Goal: Check status: Check status

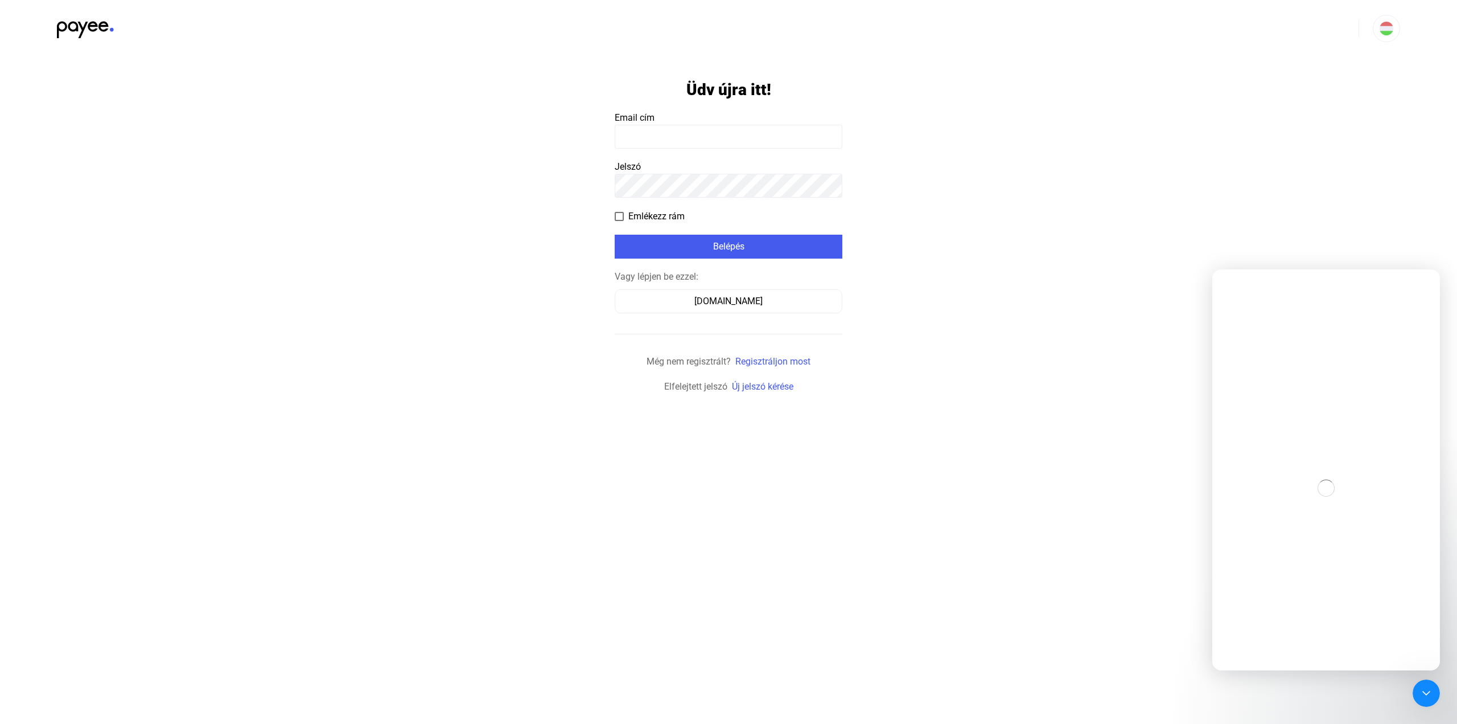
click at [699, 149] on form "Üdv újra itt! Email cím Jelszó Emlékezz rám Belépés Vagy lépjen be ezzel: Száml…" at bounding box center [729, 225] width 228 height 336
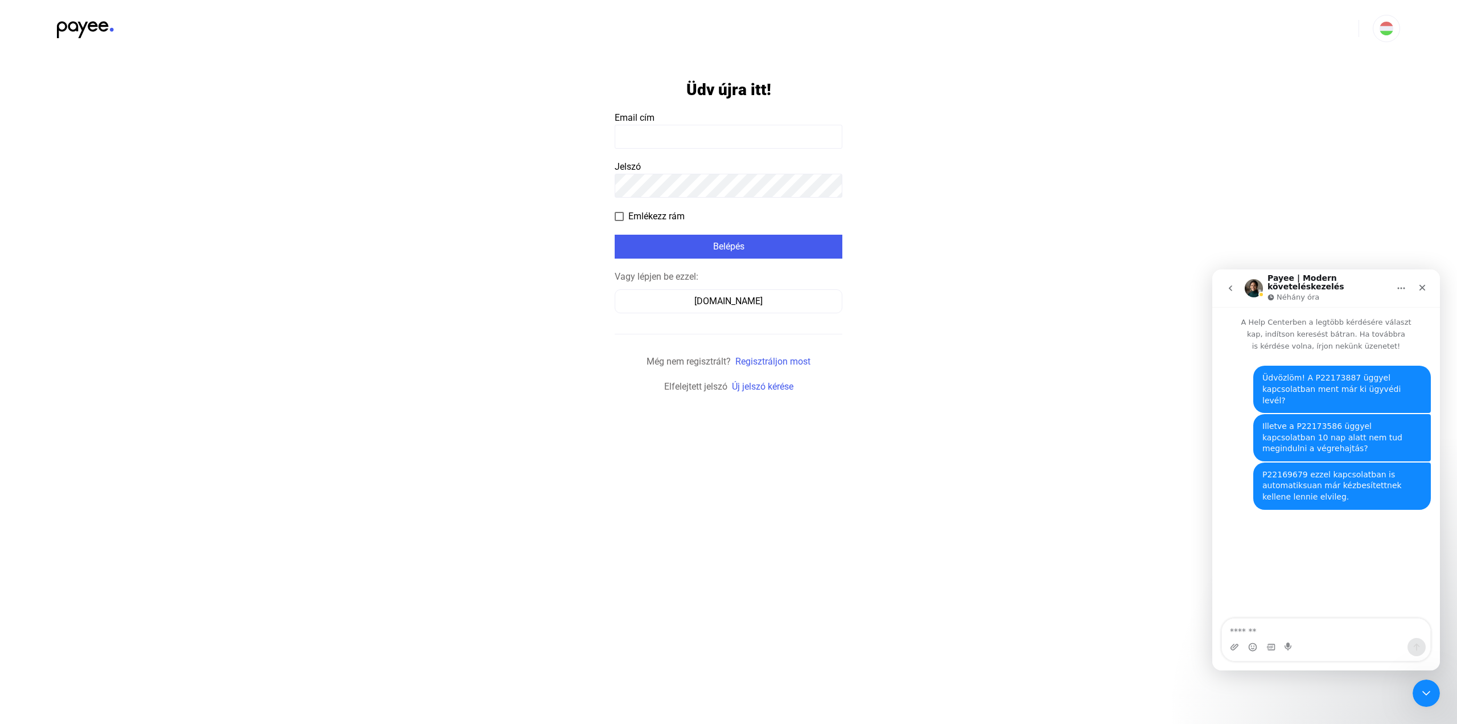
click at [697, 141] on input at bounding box center [729, 137] width 228 height 24
type input "**********"
click at [745, 239] on button "Belépés" at bounding box center [729, 247] width 228 height 24
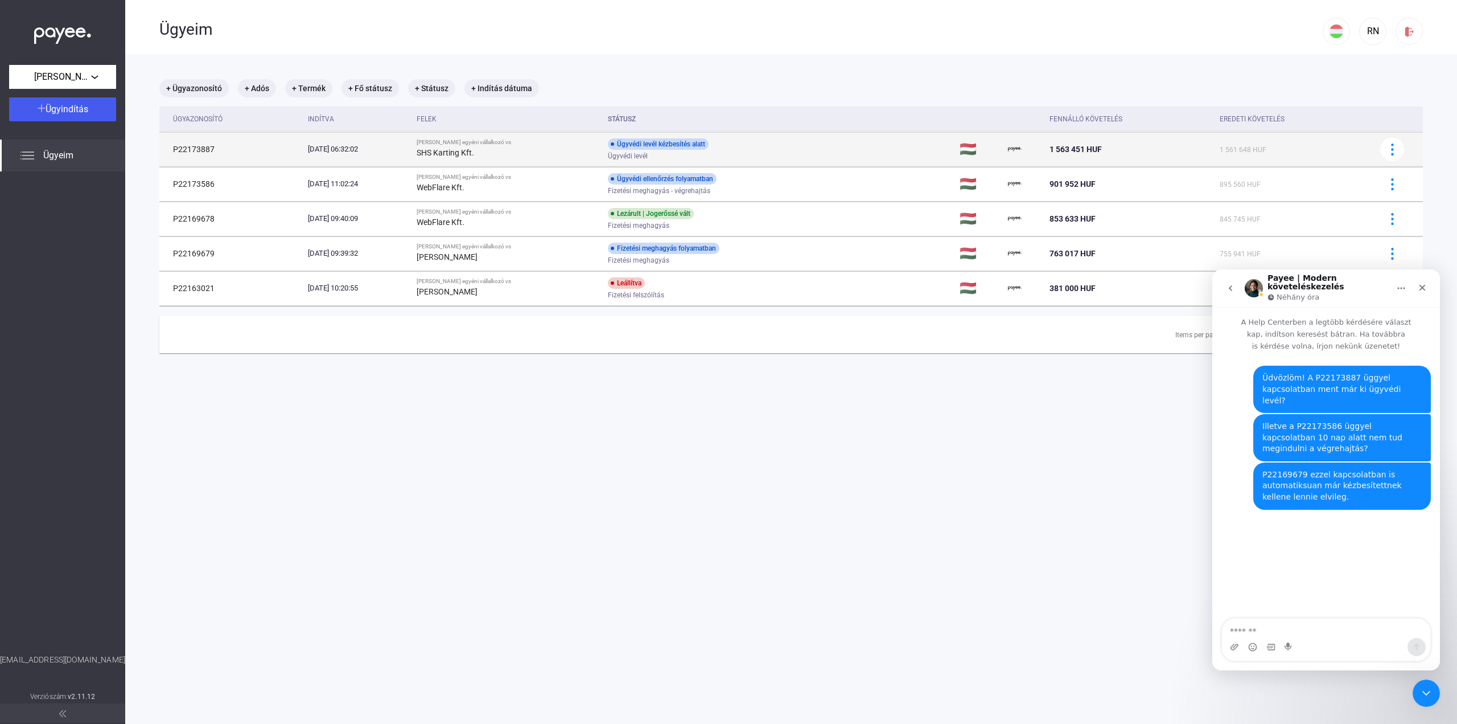
click at [782, 148] on div "Ügyvédi levél kézbesítés alatt Ügyvédi levél" at bounding box center [699, 149] width 182 height 22
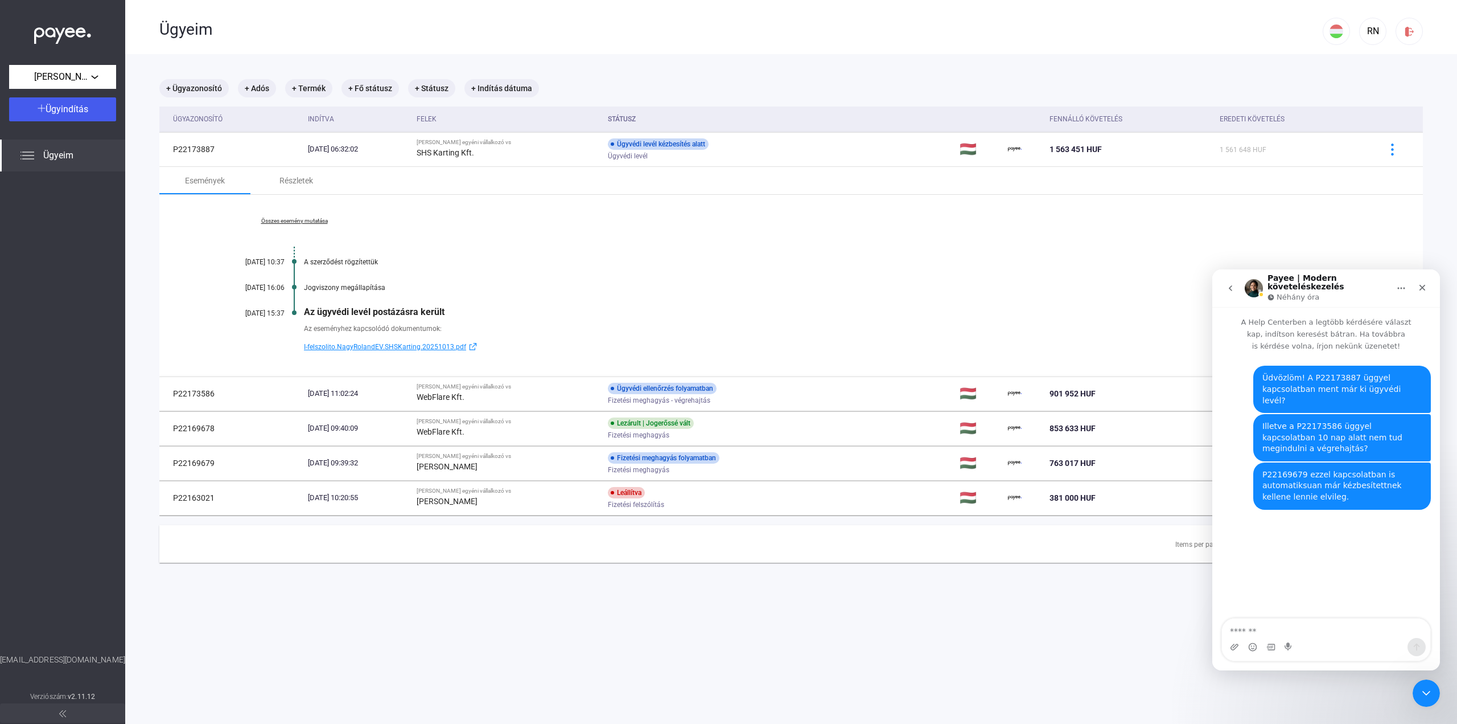
click at [405, 349] on span "I-felszolito.NagyRolandEV.SHSKarting.20251013.pdf" at bounding box center [385, 347] width 162 height 14
click at [1424, 283] on icon "Bezárás" at bounding box center [1422, 287] width 9 height 9
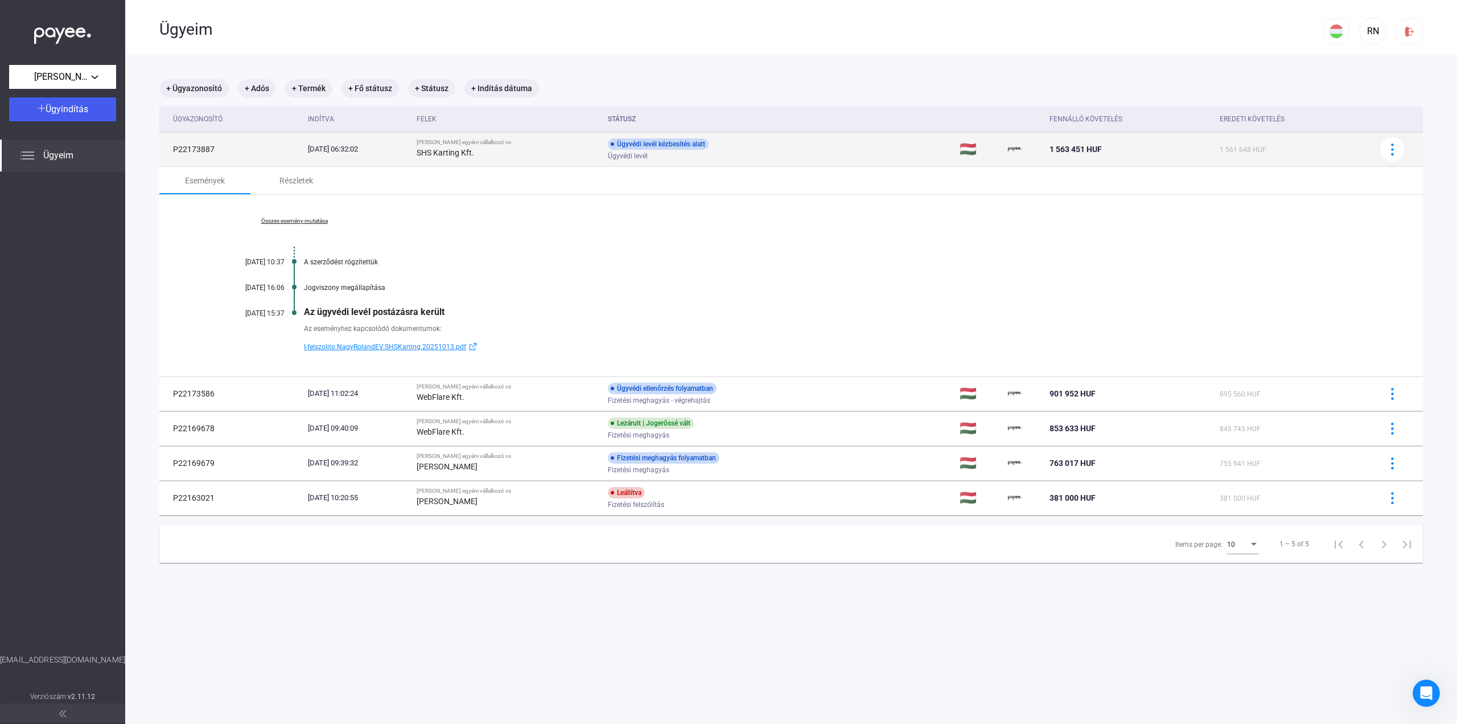
click at [787, 157] on div "Ügyvédi levél" at bounding box center [699, 156] width 182 height 9
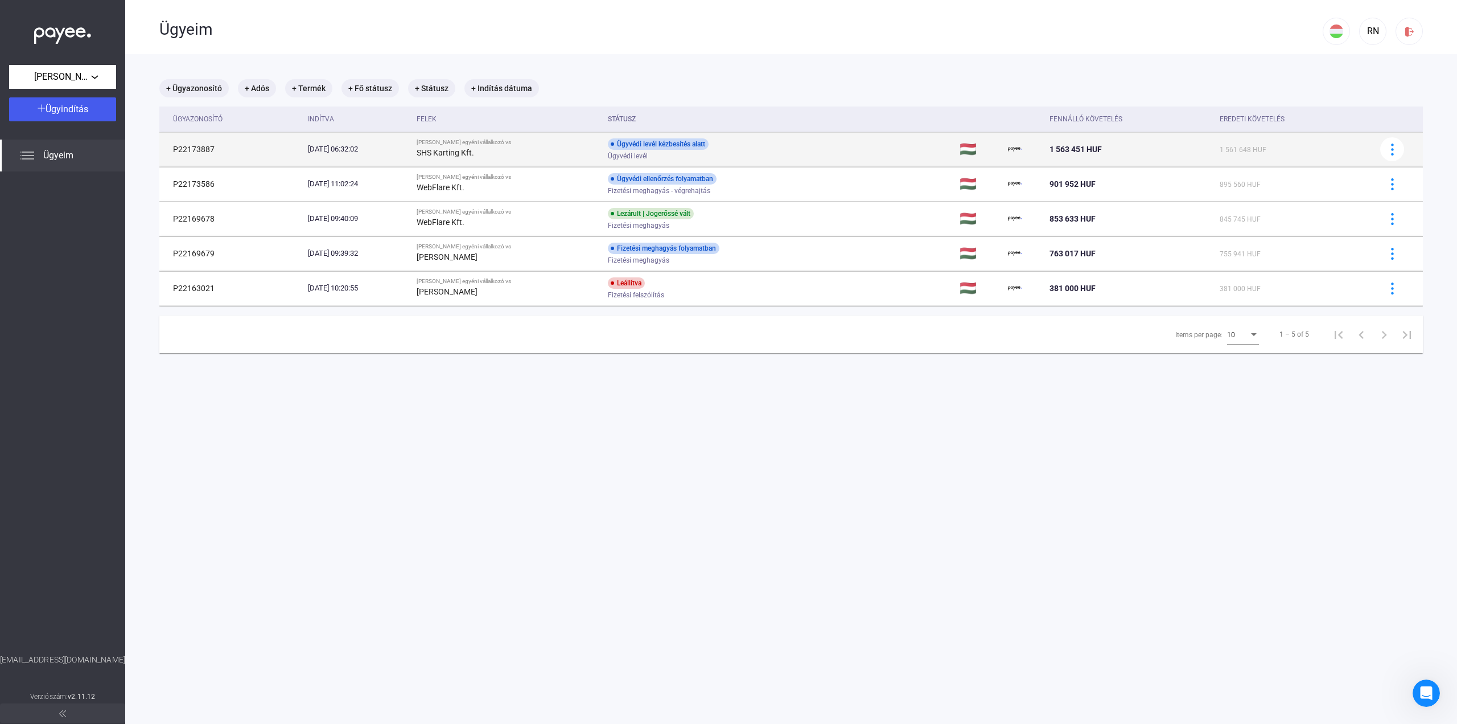
click at [787, 157] on div "Ügyvédi levél" at bounding box center [699, 156] width 182 height 9
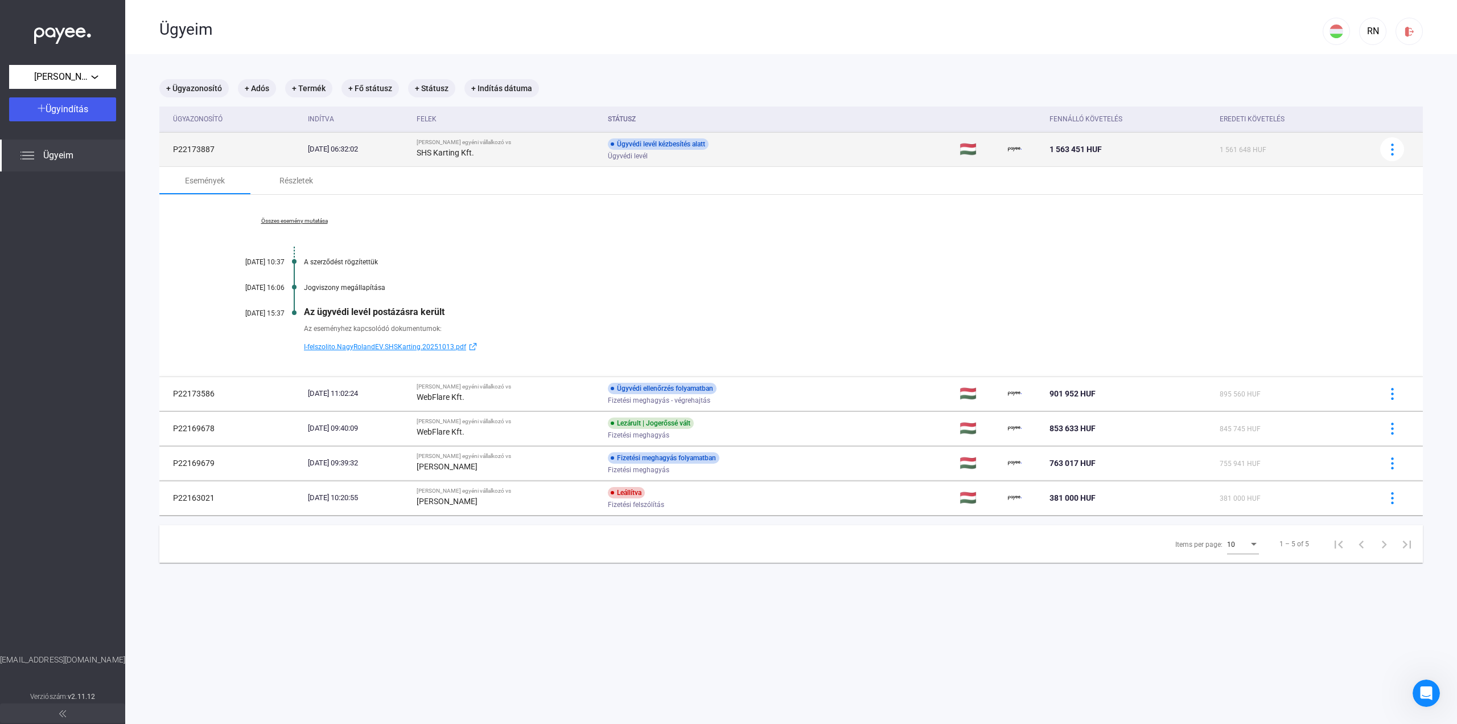
click at [787, 157] on div "Ügyvédi levél" at bounding box center [699, 156] width 182 height 9
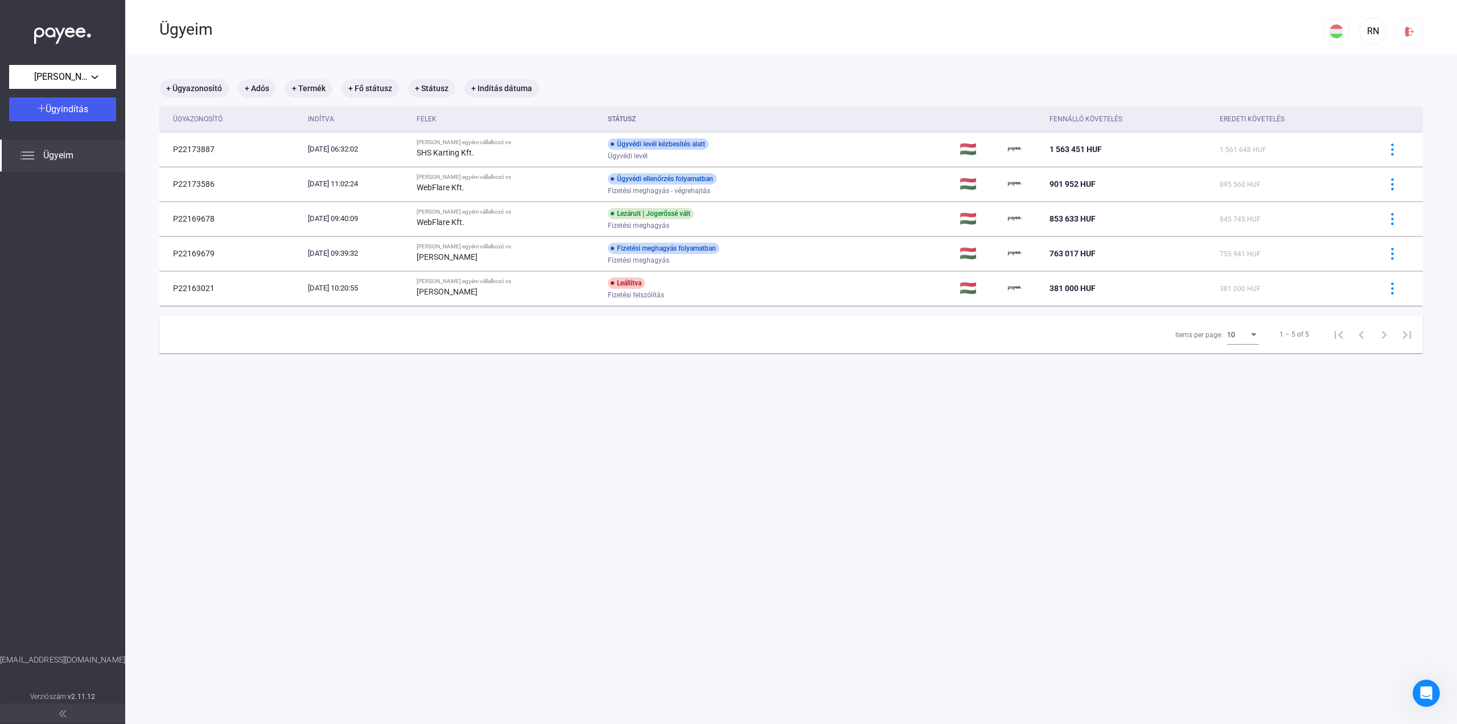
click at [775, 65] on main "+ Ügyazonosító + Adós + Termék + Fő státusz + Státusz + Indítás dátuma Ügyazono…" at bounding box center [791, 416] width 1332 height 724
click at [708, 71] on main "+ Ügyazonosító + Adós + Termék + Fő státusz + Státusz + Indítás dátuma Ügyazono…" at bounding box center [791, 416] width 1332 height 724
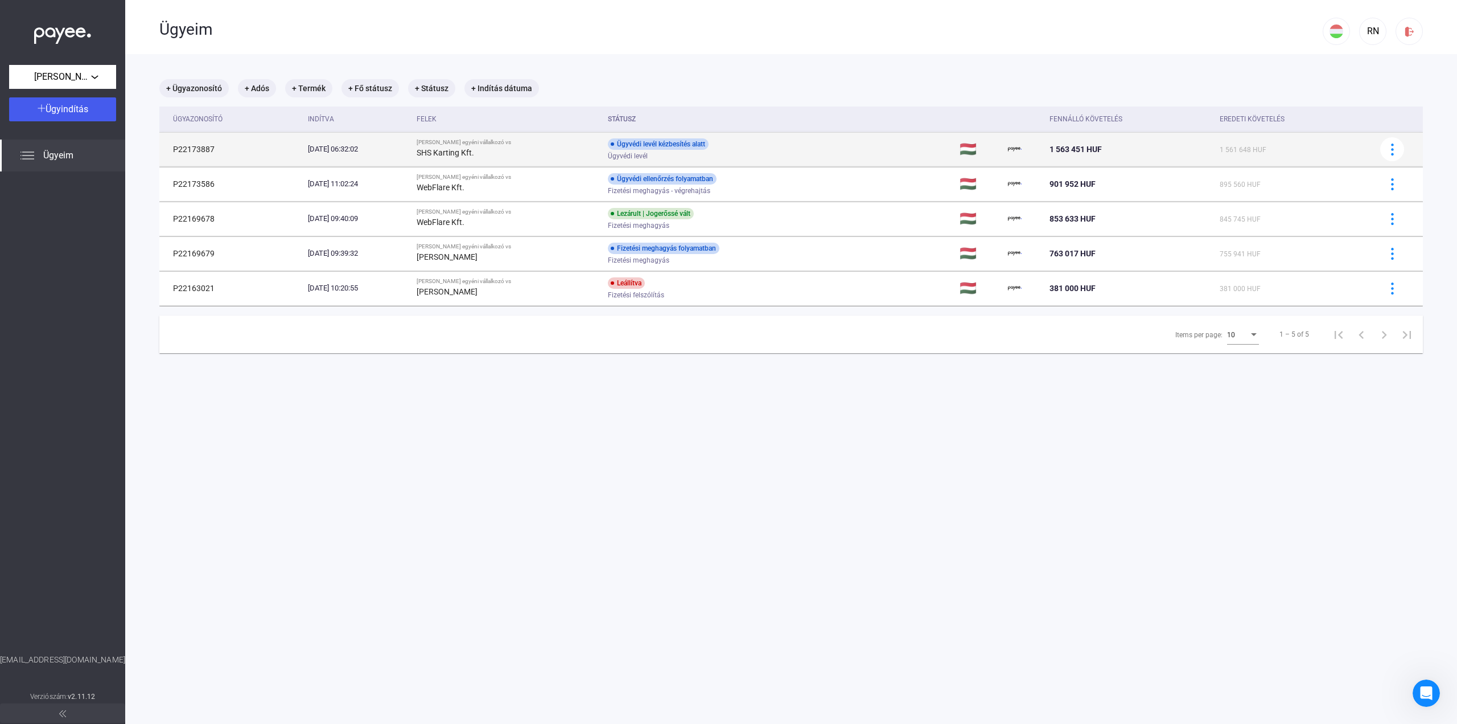
click at [753, 137] on td "Ügyvédi levél kézbesítés alatt Ügyvédi levél" at bounding box center [779, 149] width 352 height 34
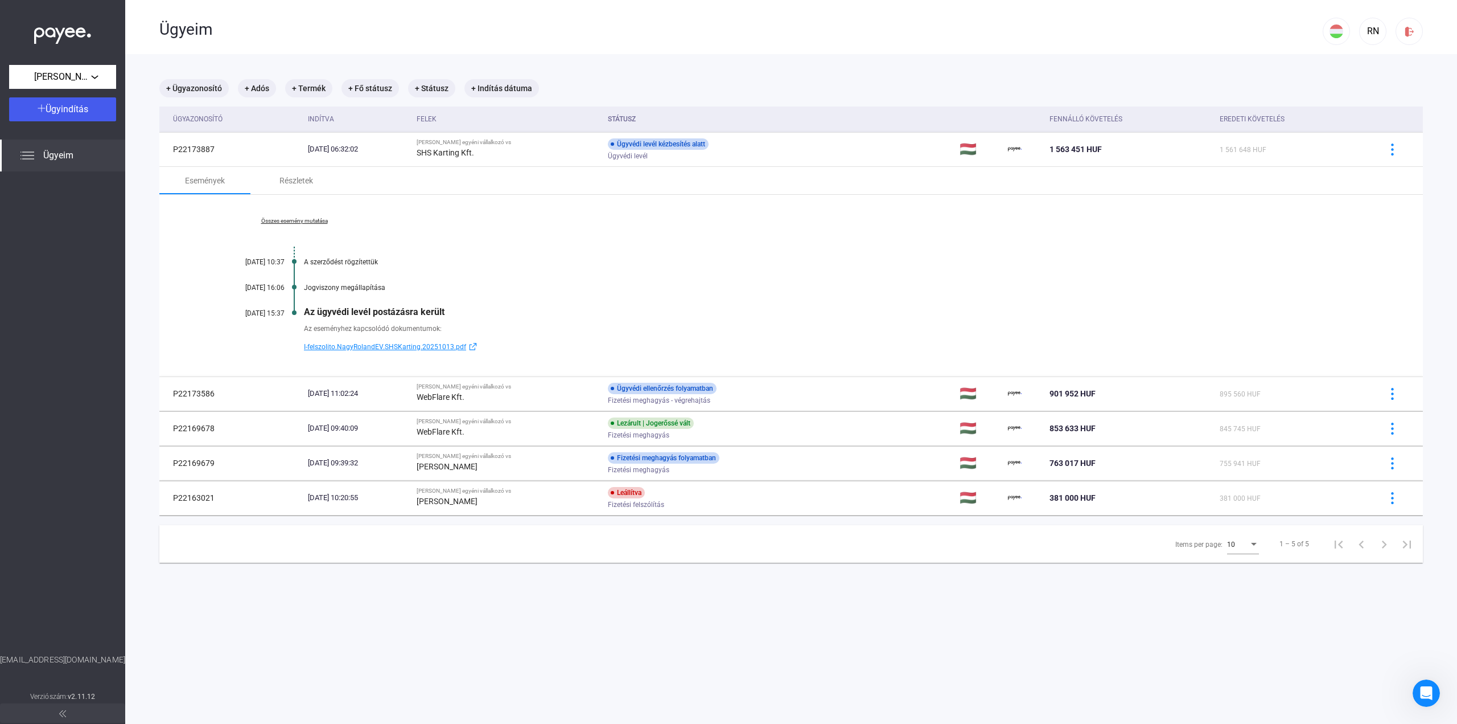
click at [453, 343] on span "I-felszolito.NagyRolandEV.SHSKarting.20251013.pdf" at bounding box center [385, 347] width 162 height 14
click at [1423, 698] on div "Intercom üzenőfelület megnyitása" at bounding box center [1425, 691] width 38 height 38
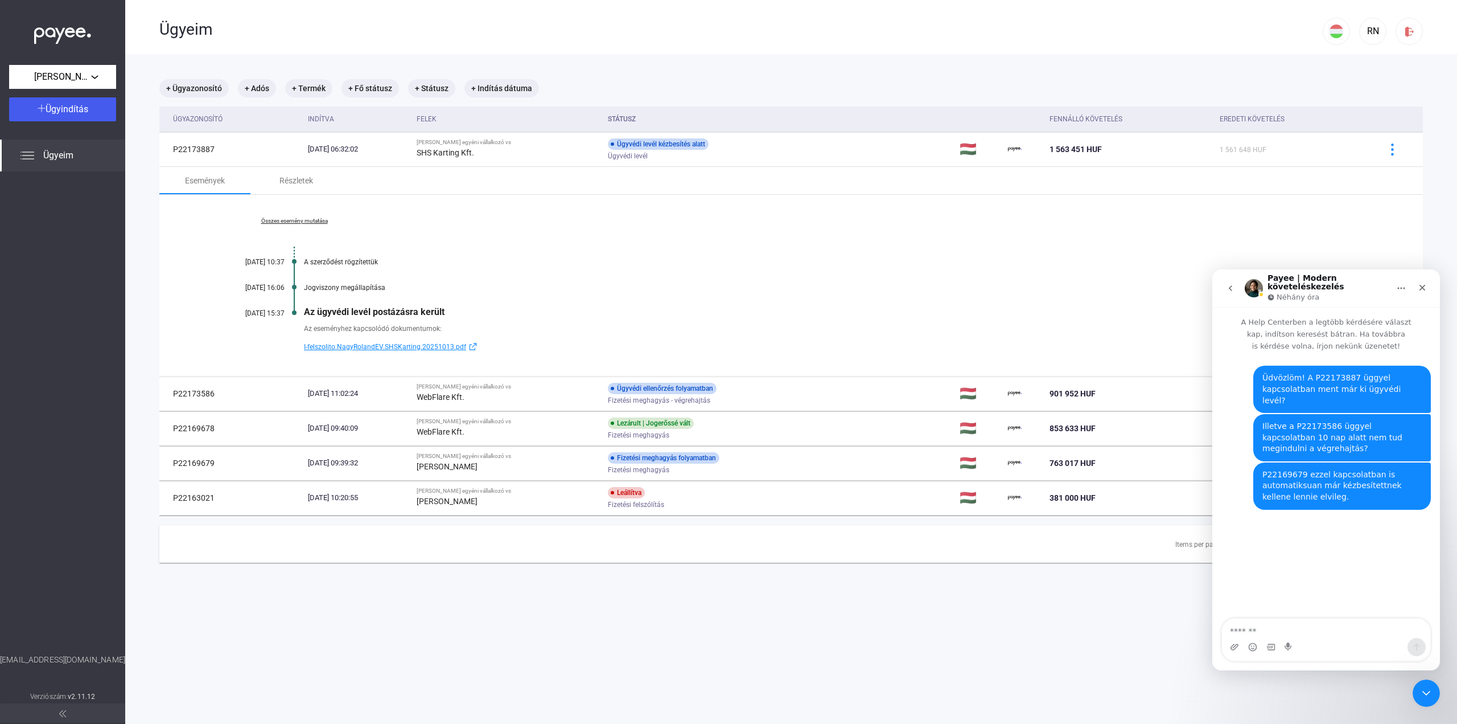
click at [1235, 287] on icon "go back" at bounding box center [1230, 287] width 9 height 9
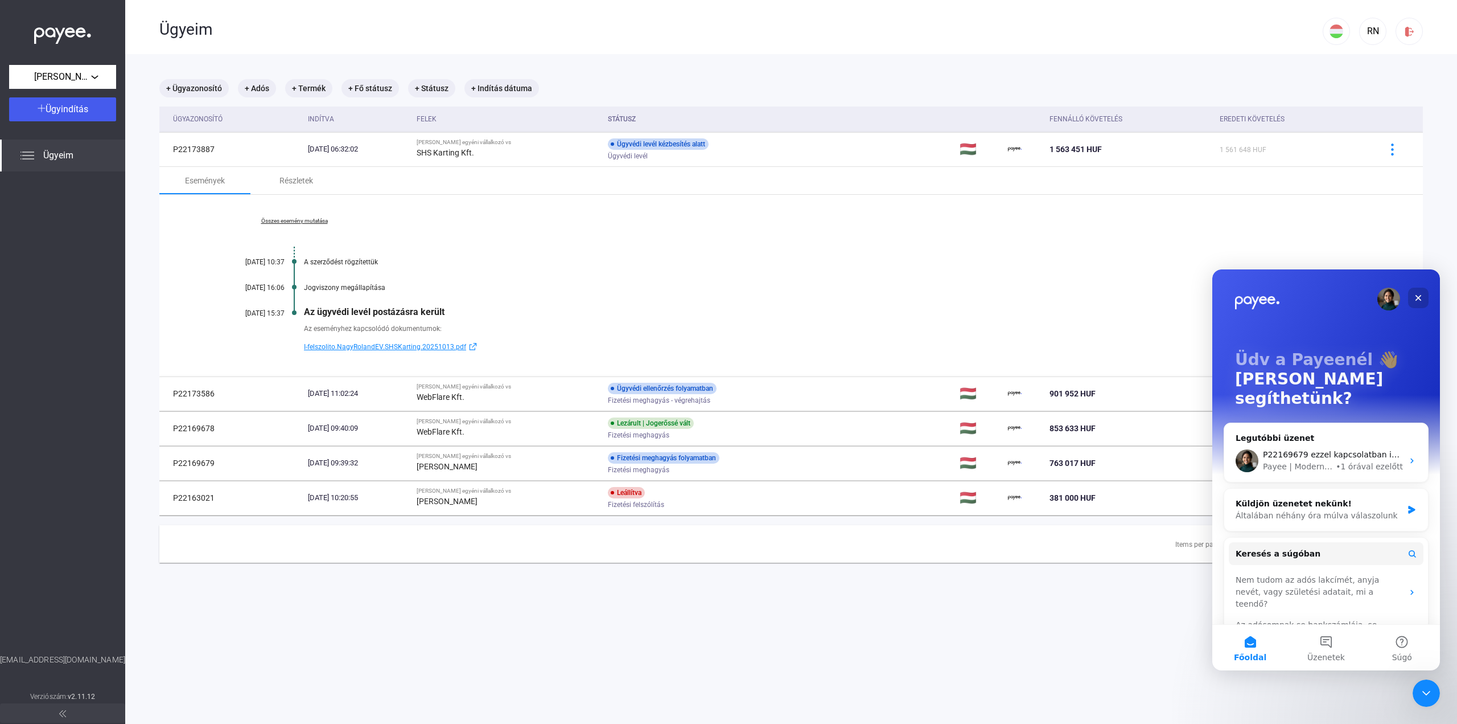
drag, startPoint x: 1416, startPoint y: 298, endPoint x: 2628, endPoint y: 567, distance: 1241.9
click at [1416, 298] on icon "Bezárás" at bounding box center [1418, 297] width 9 height 9
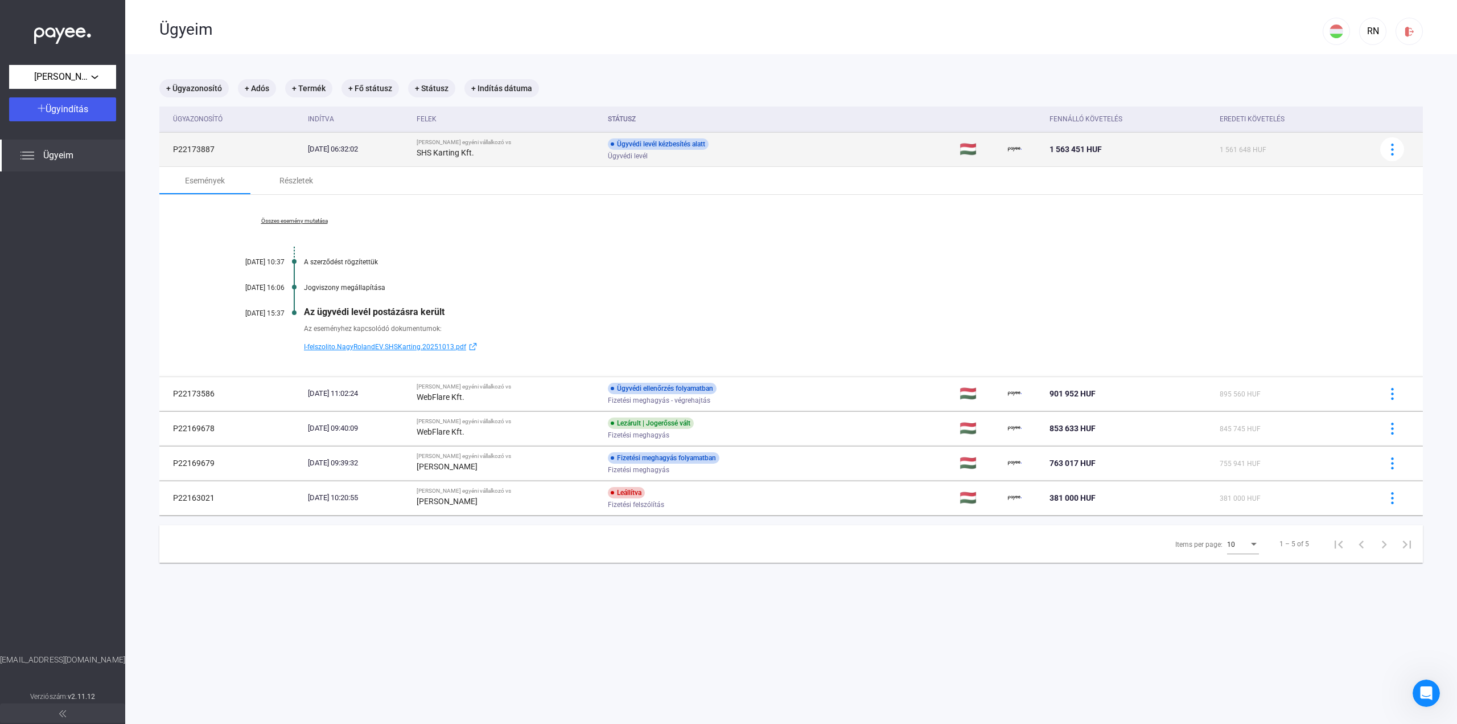
click at [246, 138] on td "P22173887" at bounding box center [231, 149] width 144 height 34
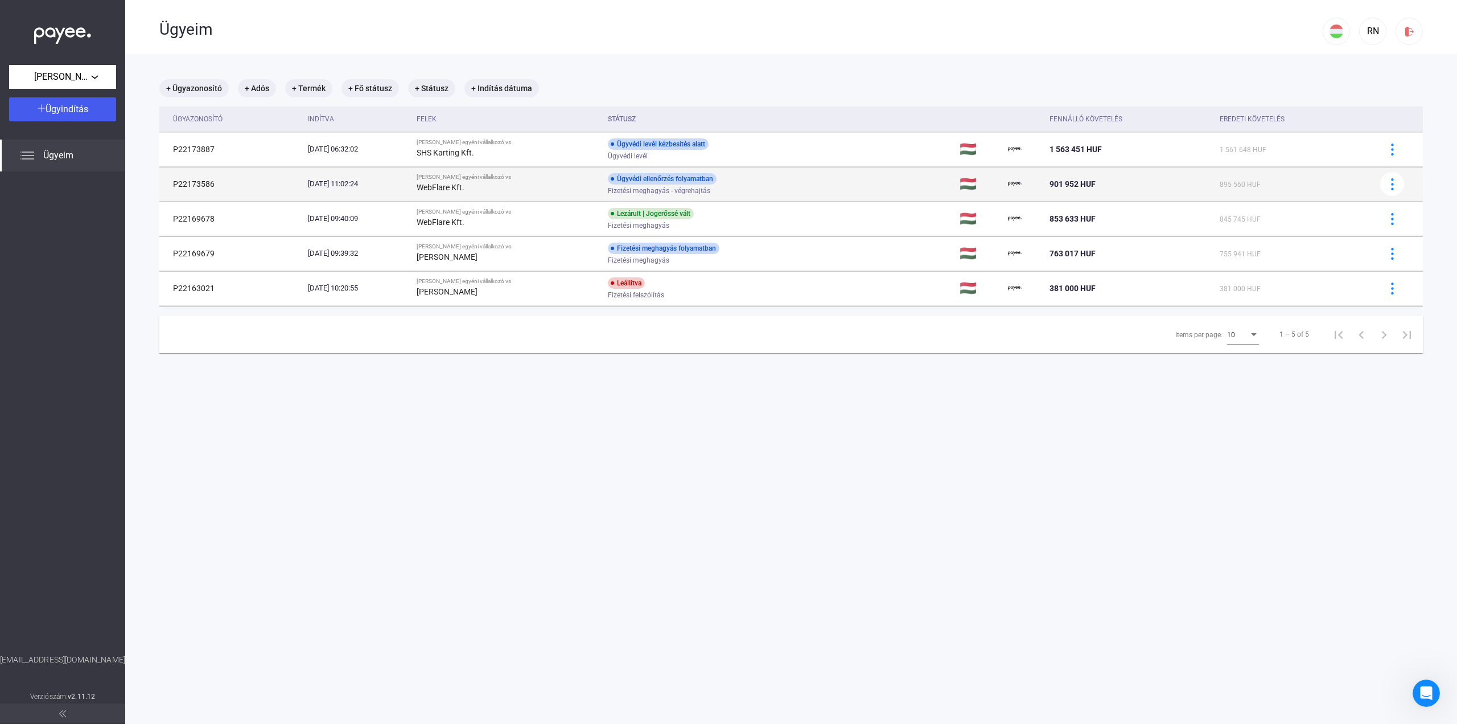
click at [765, 195] on td "Ügyvédi ellenőrzés folyamatban Fizetési meghagyás - végrehajtás" at bounding box center [779, 184] width 352 height 34
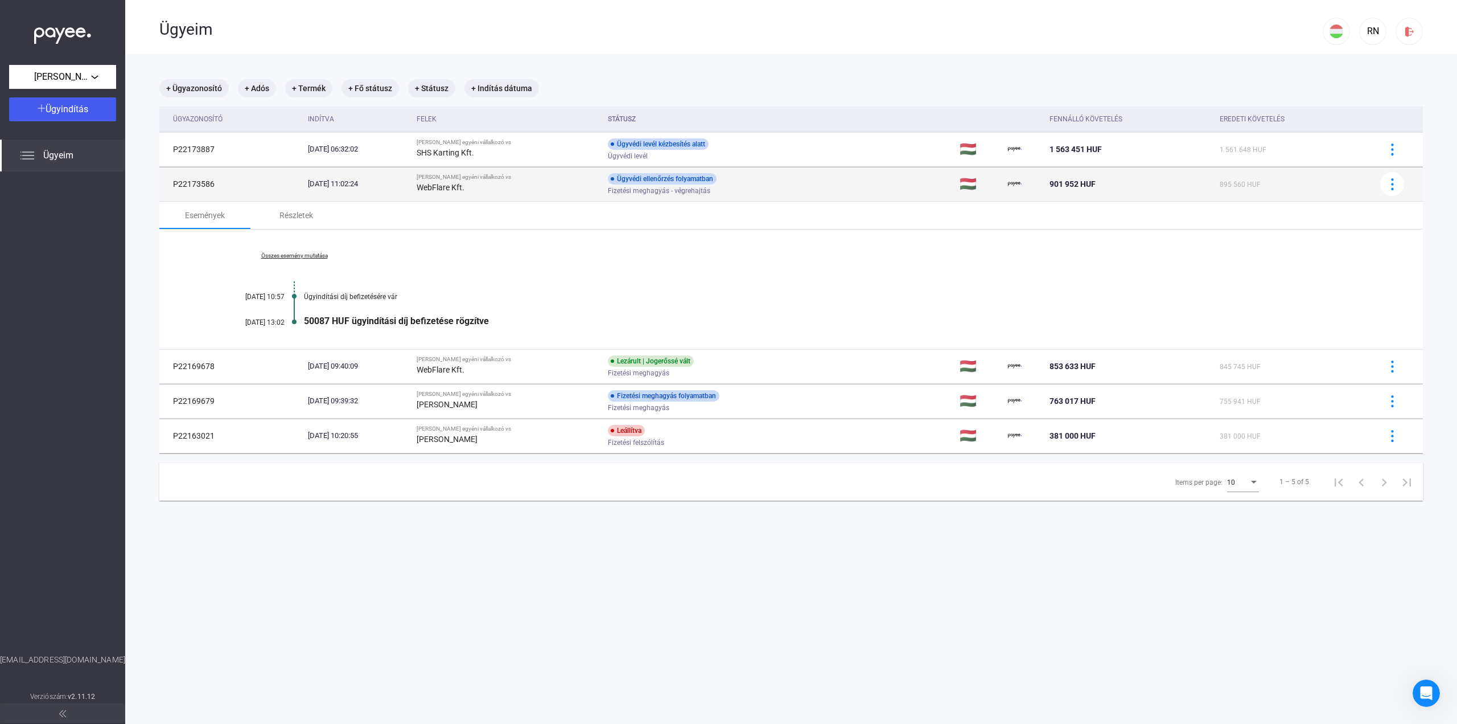
click at [765, 195] on td "Ügyvédi ellenőrzés folyamatban Fizetési meghagyás - végrehajtás" at bounding box center [779, 184] width 352 height 34
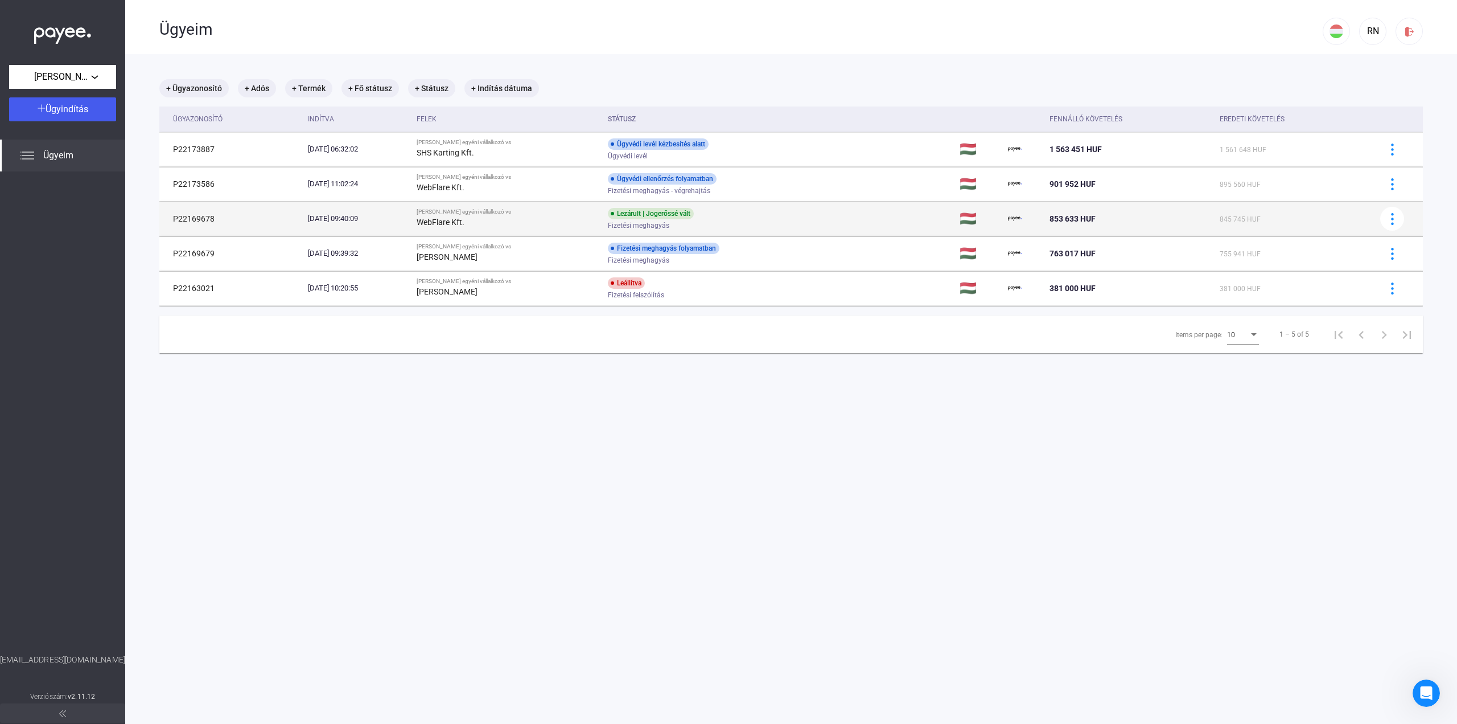
click at [757, 214] on div "Lezárult | Jogerőssé vált Fizetési meghagyás" at bounding box center [699, 219] width 182 height 22
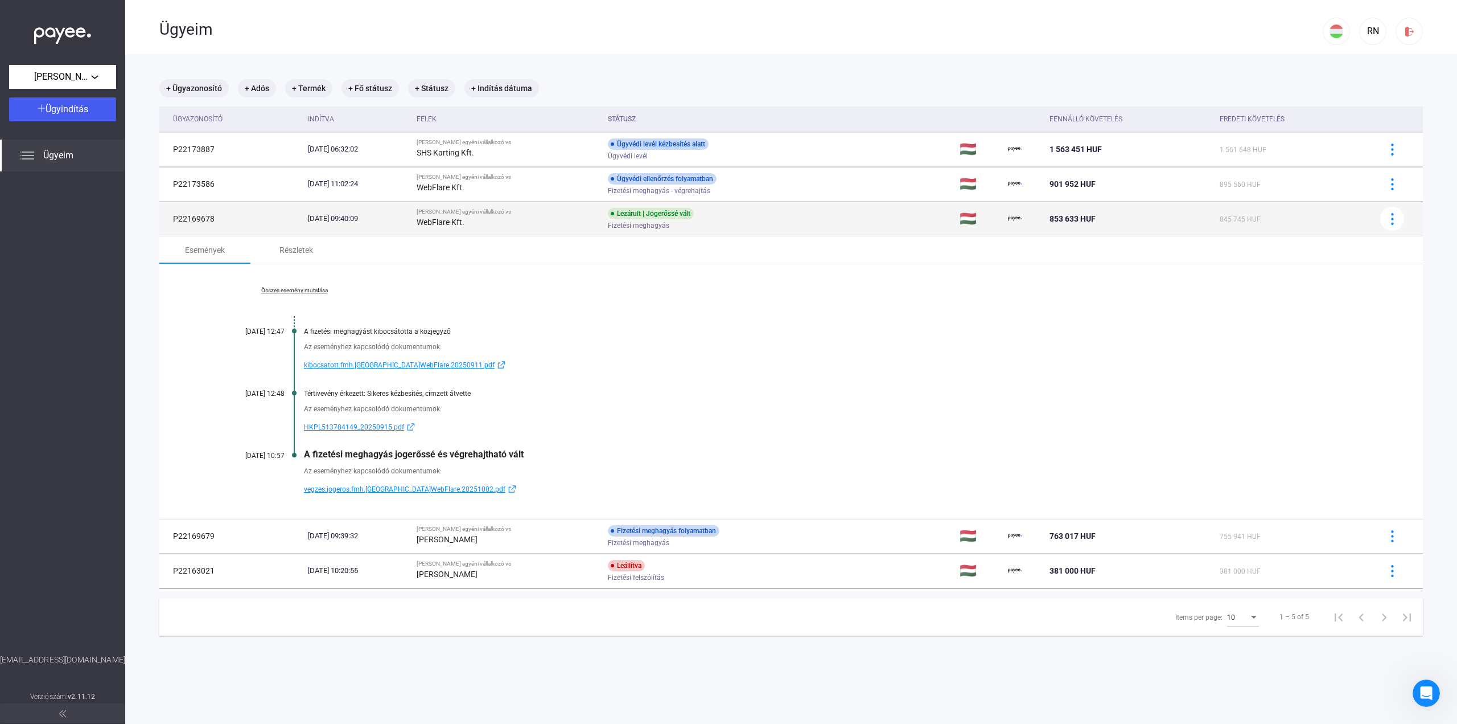
click at [757, 214] on div "Lezárult | Jogerőssé vált Fizetési meghagyás" at bounding box center [699, 219] width 182 height 22
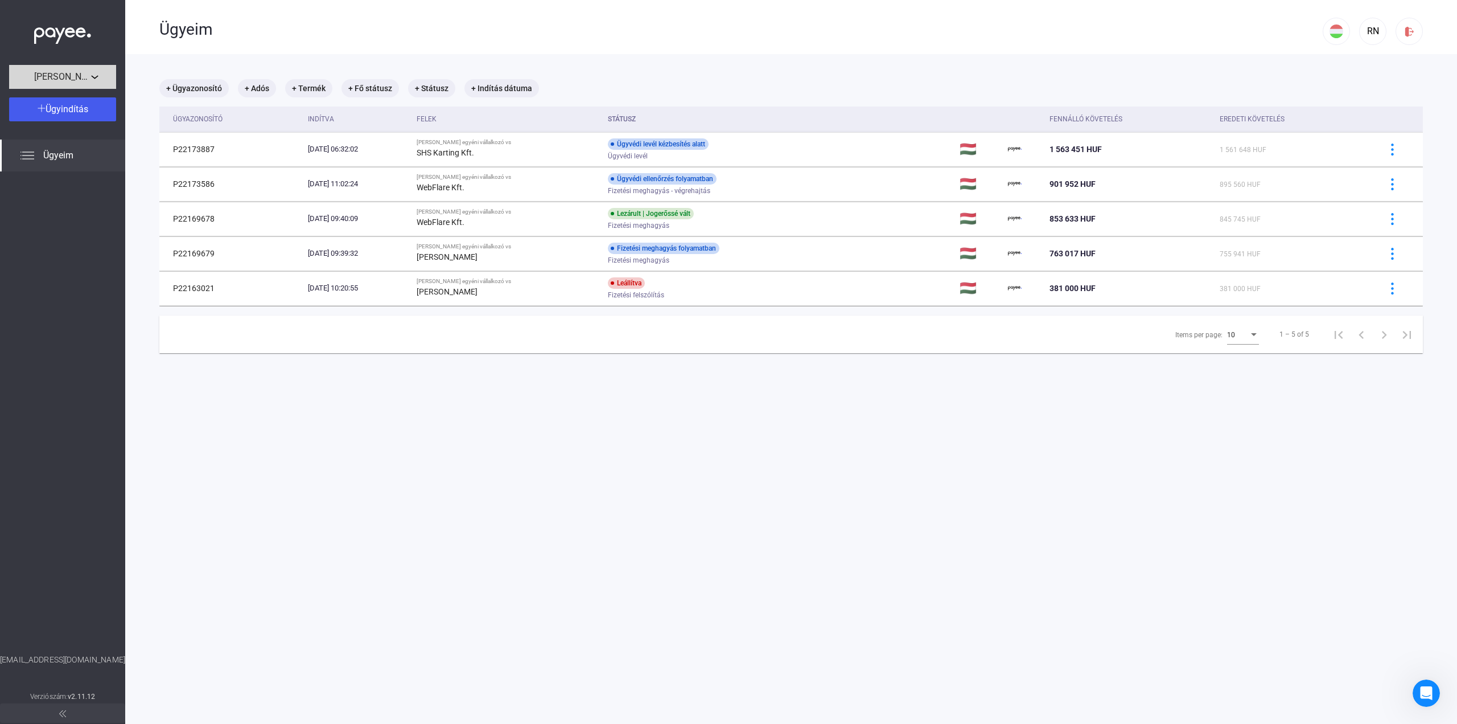
click at [63, 66] on button "[PERSON_NAME] egyéni vállalkozó" at bounding box center [62, 77] width 107 height 24
click at [55, 100] on span "Webforyou Kft." at bounding box center [45, 103] width 54 height 14
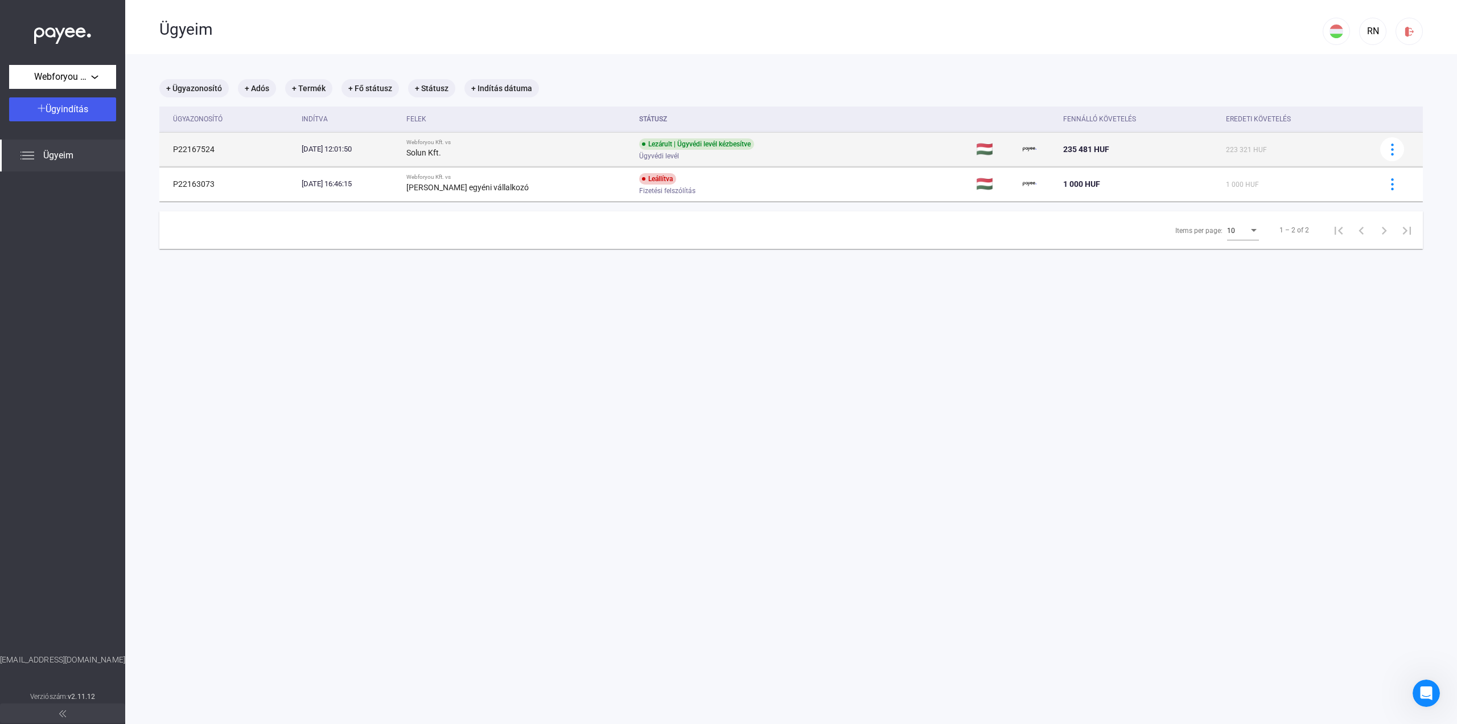
click at [813, 149] on div "Lezárult | Ügyvédi levél kézbesítve Ügyvédi levél" at bounding box center [730, 149] width 182 height 22
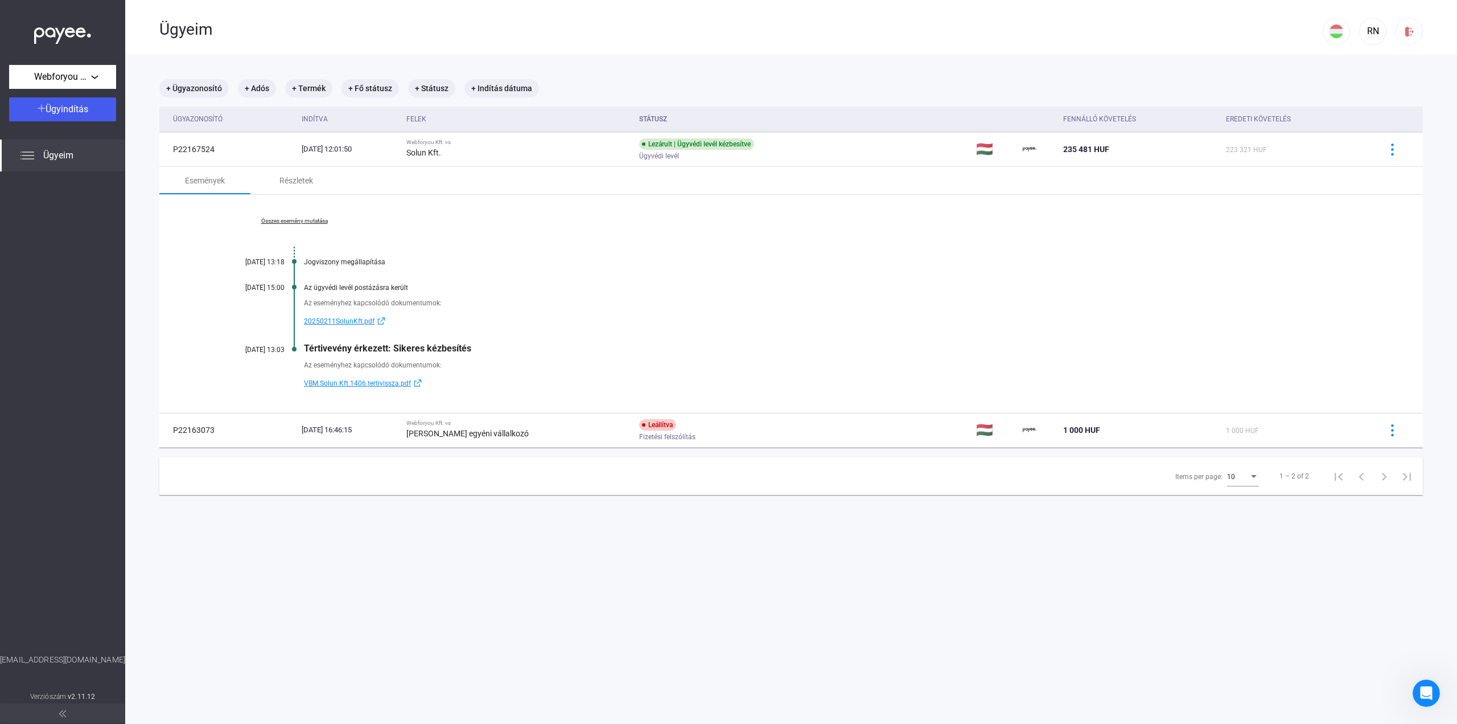
drag, startPoint x: 320, startPoint y: 344, endPoint x: 507, endPoint y: 346, distance: 187.3
click at [490, 342] on div "Összes esemény mutatása 2025.02.11. 13:18 Jogviszony megállapítása 2025.02.11. …" at bounding box center [791, 304] width 1264 height 218
click at [590, 350] on div "Tértivevény érkezett: Sikeres kézbesítés" at bounding box center [835, 348] width 1062 height 11
click at [356, 378] on span "VBM.Solun.Kft.1406.tertivissza.pdf" at bounding box center [357, 383] width 107 height 14
click at [85, 78] on span "Webforyou Kft." at bounding box center [62, 77] width 57 height 14
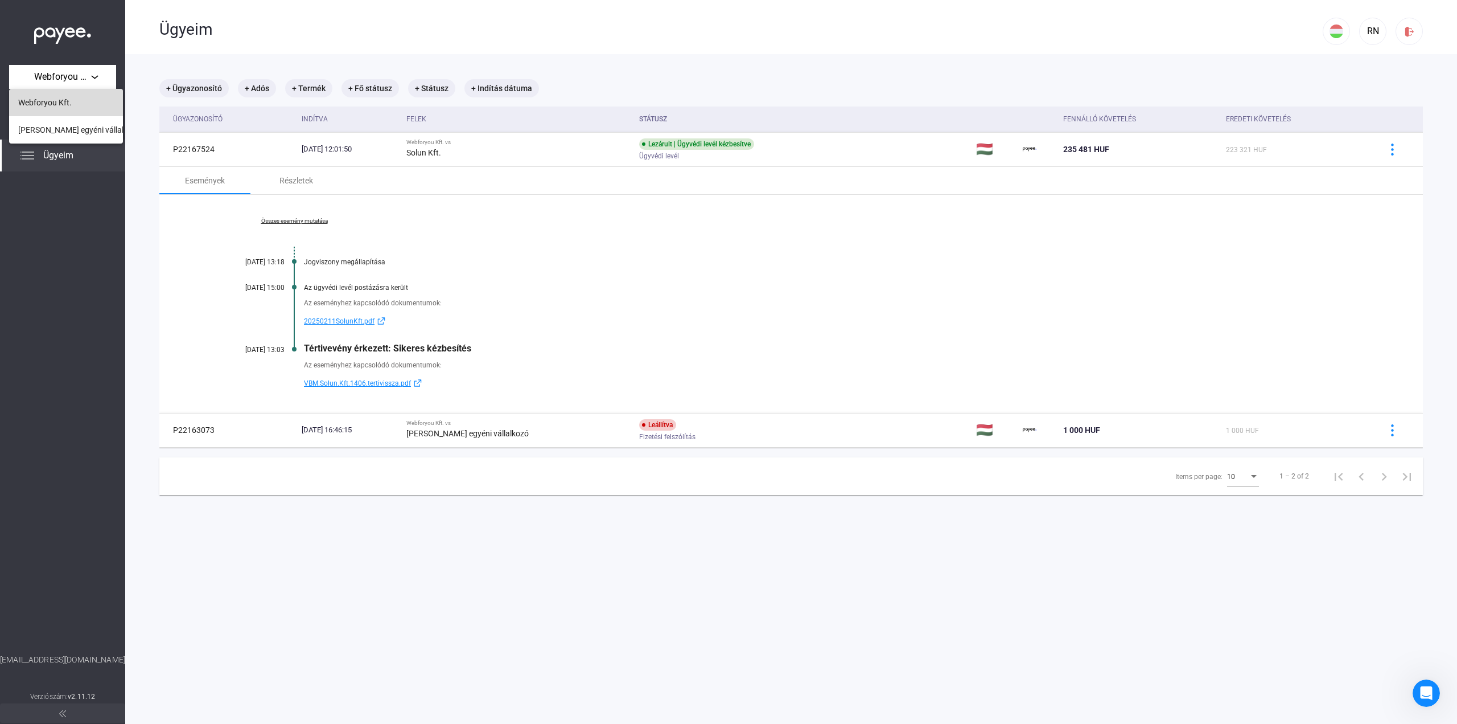
click at [47, 110] on button "Webforyou Kft." at bounding box center [66, 102] width 114 height 27
click at [57, 75] on span "Webforyou Kft." at bounding box center [62, 77] width 57 height 14
click at [55, 135] on span "[PERSON_NAME] egyéni vállalkozó" at bounding box center [79, 130] width 122 height 14
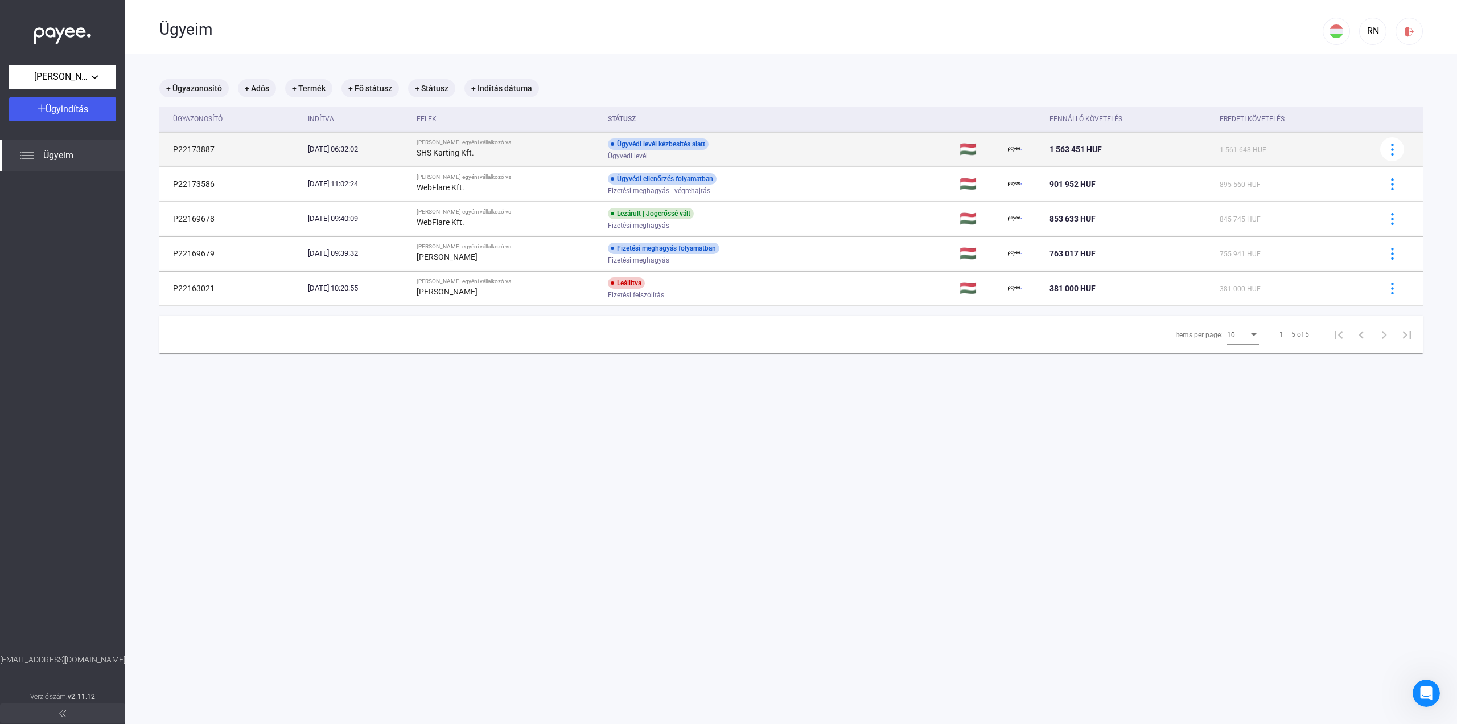
click at [780, 149] on div "Ügyvédi levél kézbesítés alatt Ügyvédi levél" at bounding box center [699, 149] width 182 height 22
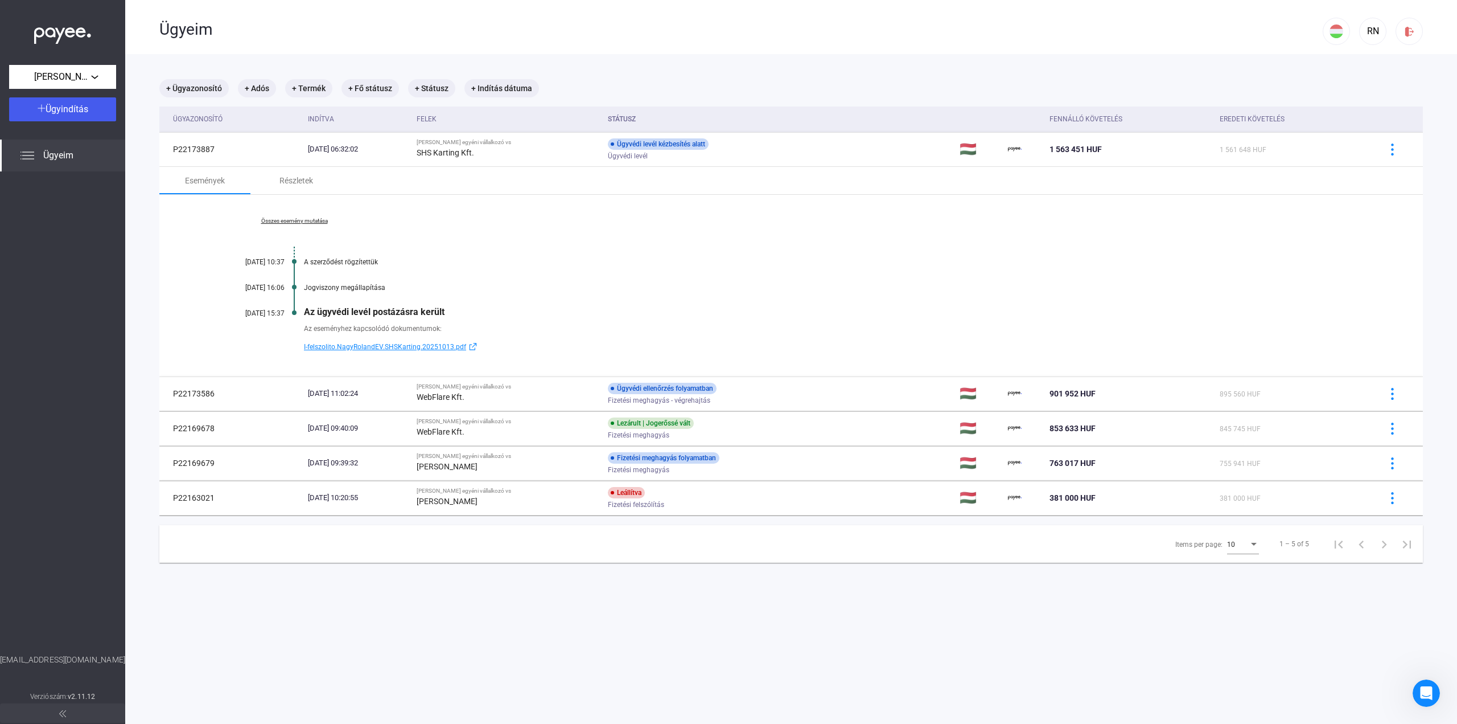
click at [388, 350] on span "I-felszolito.NagyRolandEV.SHSKarting.20251013.pdf" at bounding box center [385, 347] width 162 height 14
click at [66, 28] on img at bounding box center [62, 32] width 57 height 23
click at [1436, 695] on div "Intercom üzenőfelület megnyitása" at bounding box center [1425, 691] width 38 height 38
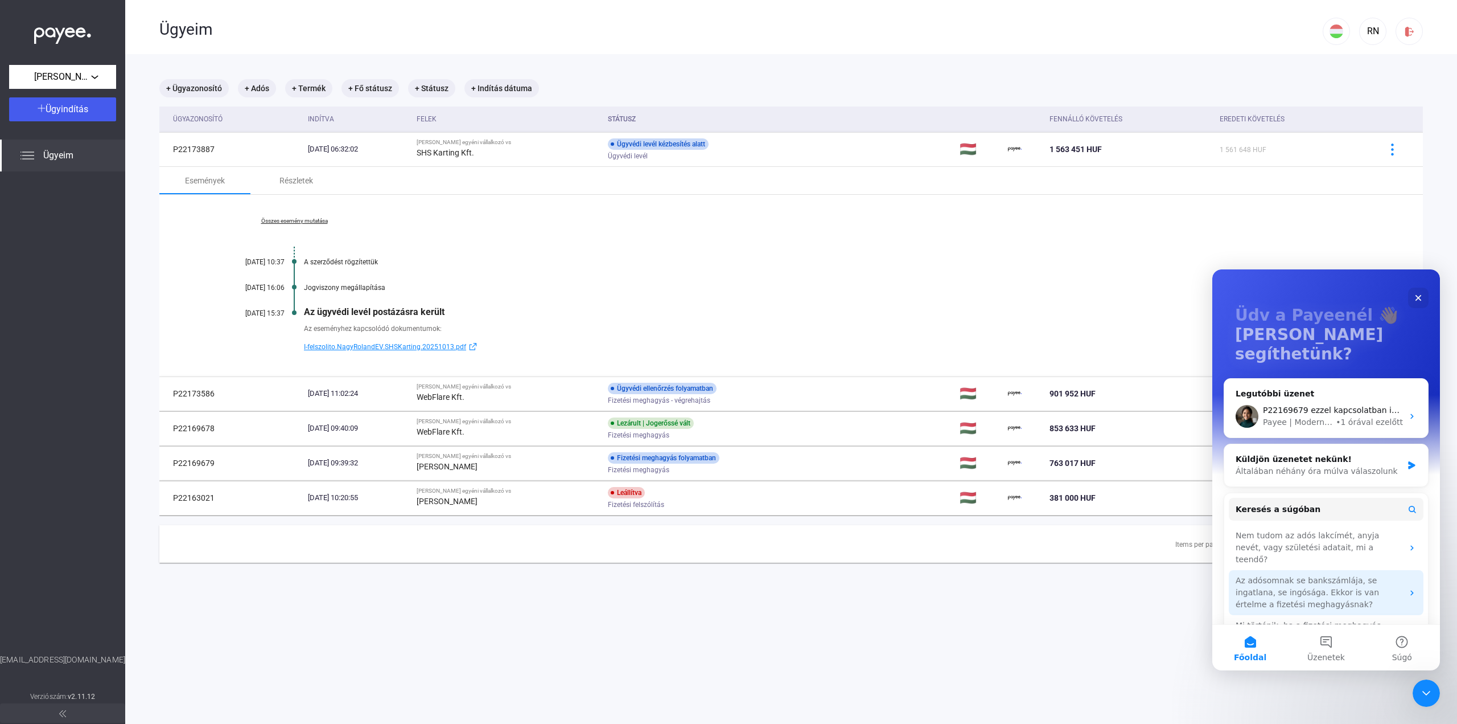
scroll to position [91, 0]
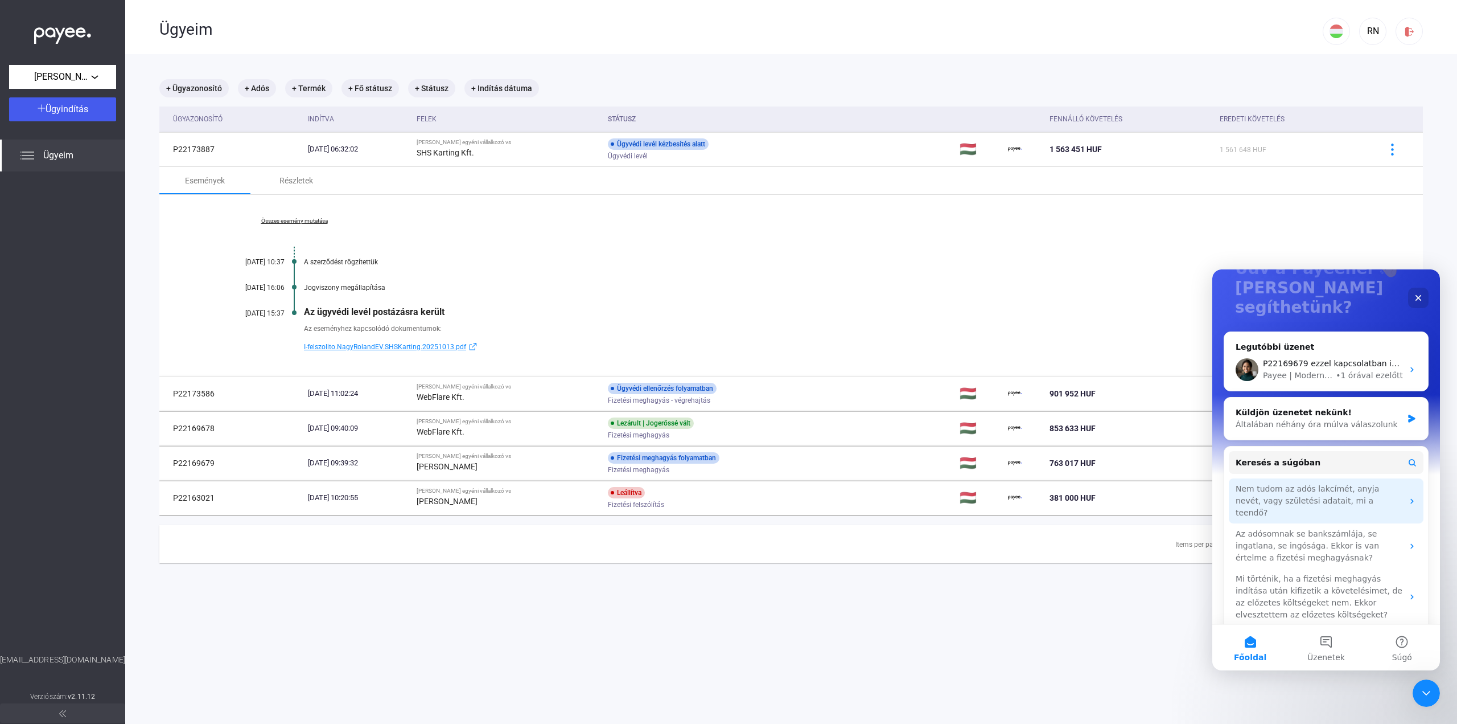
click at [1317, 483] on div "Nem tudom az adós lakcímét, anyja nevét, vagy születési adatait, mi a teendő?" at bounding box center [1319, 501] width 167 height 36
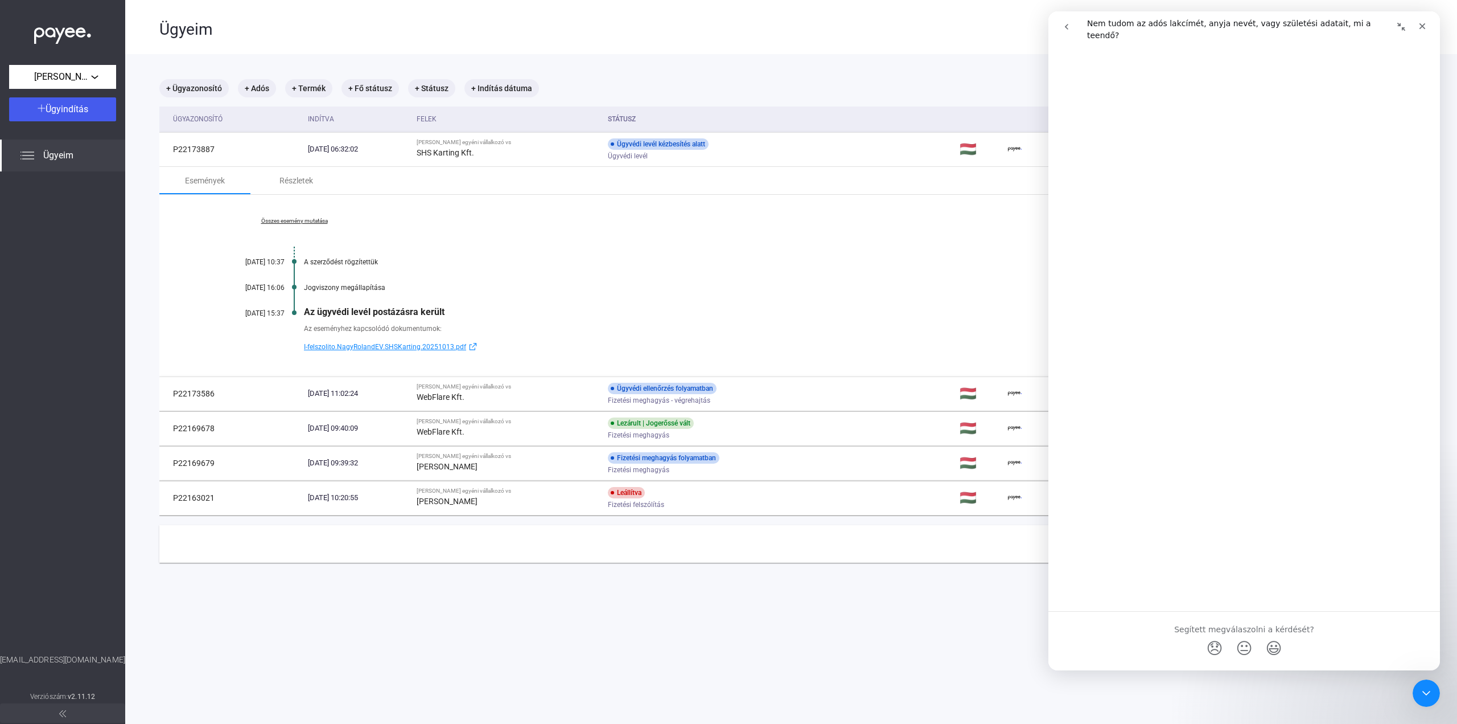
scroll to position [117, 0]
click at [788, 466] on div "Fizetési meghagyás" at bounding box center [699, 470] width 182 height 9
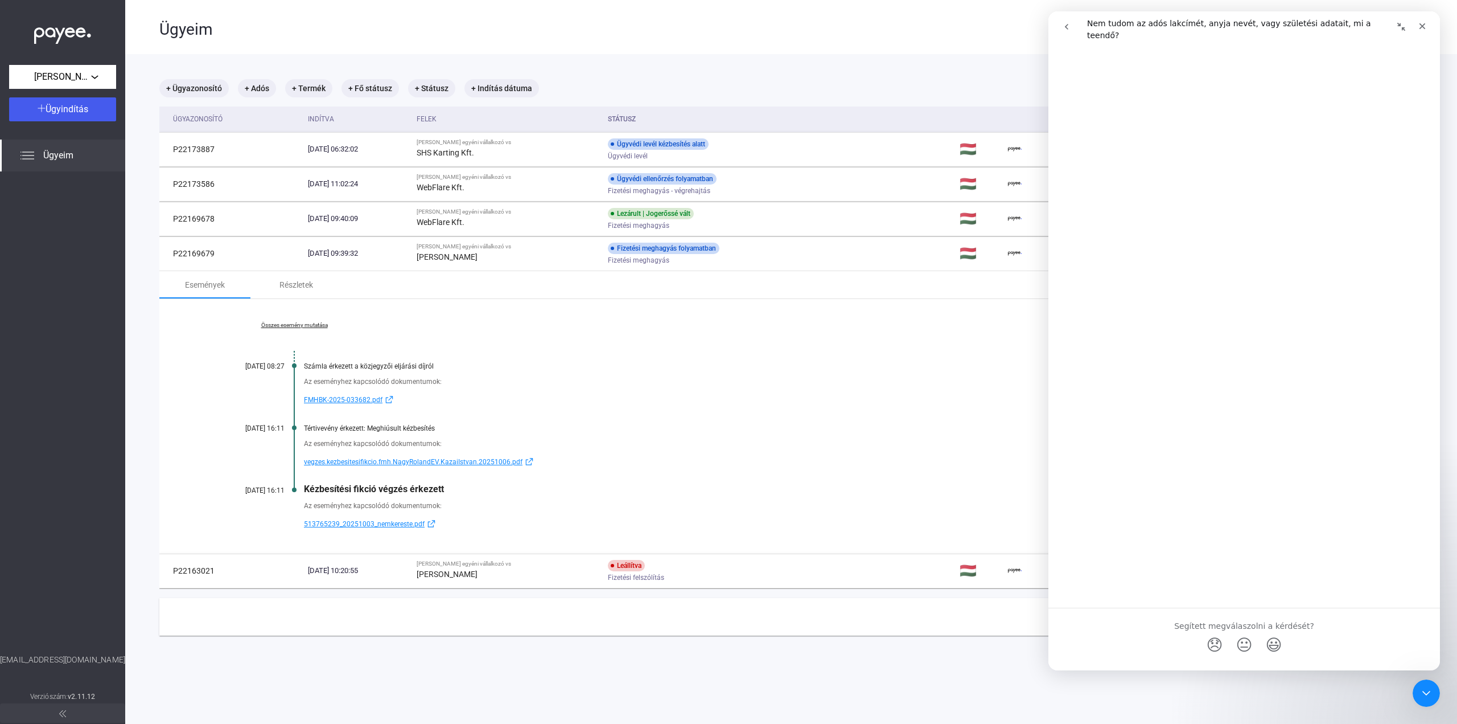
click at [406, 463] on span "vegzes.kezbesitesifikcio.fmh.NagyRolandEV.KazaiIstvan.20251006.pdf" at bounding box center [413, 462] width 219 height 14
drag, startPoint x: 304, startPoint y: 305, endPoint x: 304, endPoint y: 293, distance: 11.4
click at [304, 305] on div "Összes esemény mutatása 2025.09.12. 08:27 Számla érkezett a közjegyzői eljárási…" at bounding box center [791, 426] width 1264 height 254
click at [304, 285] on div "Részletek" at bounding box center [297, 285] width 34 height 14
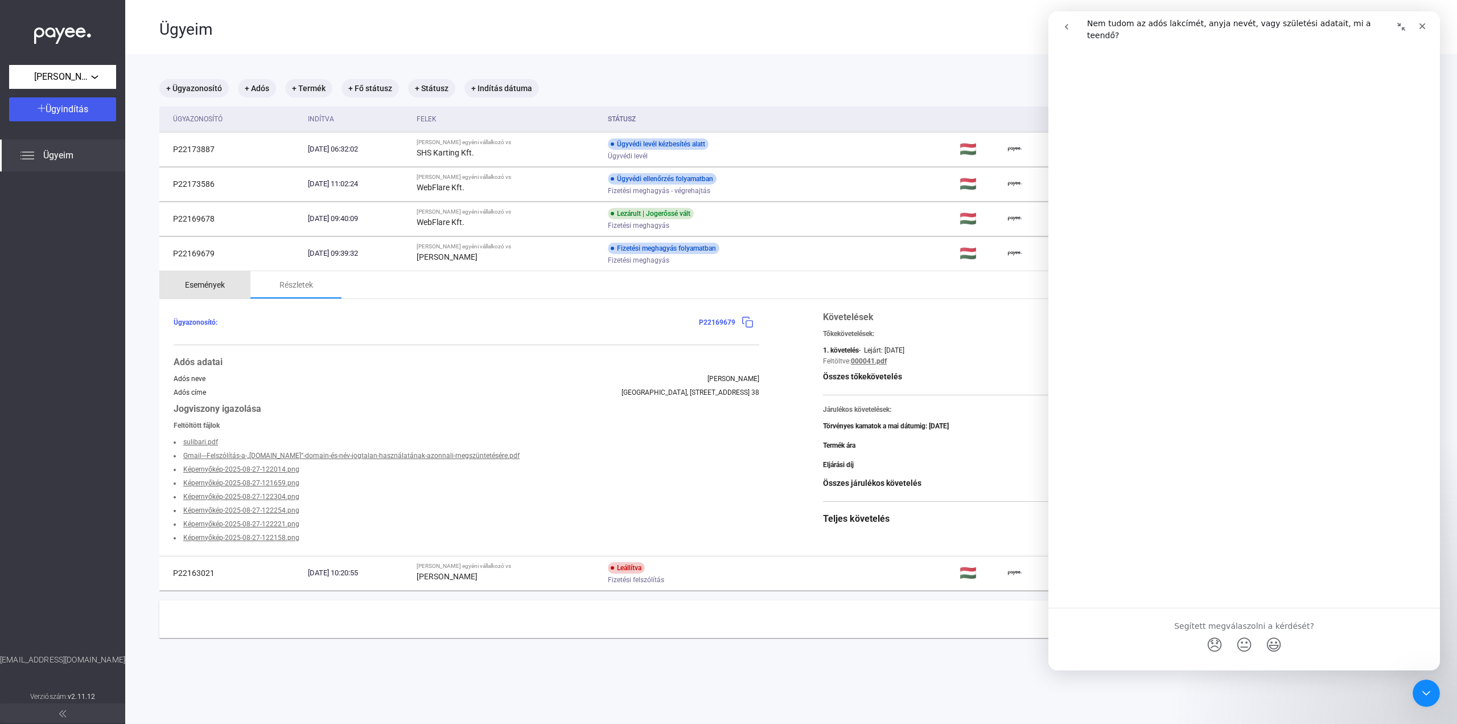
click at [196, 285] on div "Események" at bounding box center [205, 285] width 40 height 14
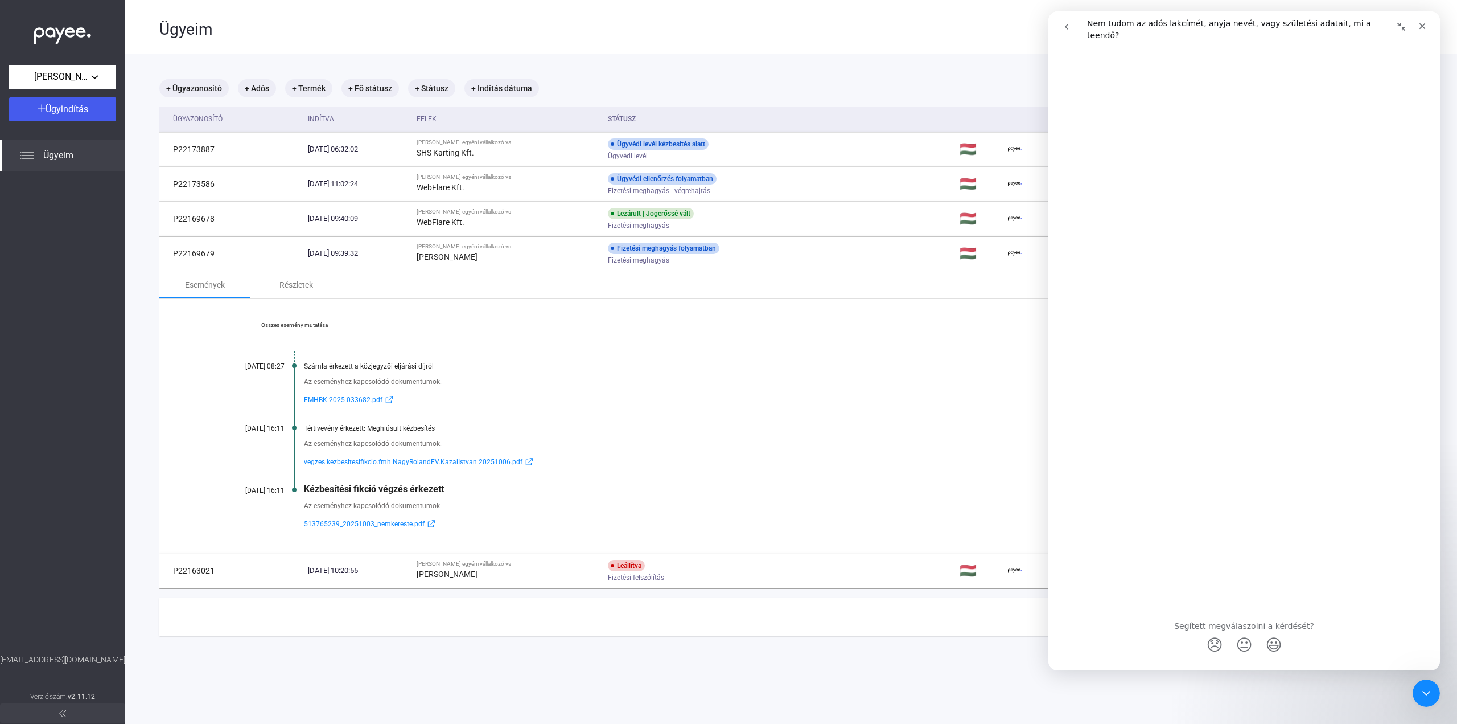
click at [350, 399] on span "FMHBK-2025-033682.pdf" at bounding box center [343, 400] width 79 height 14
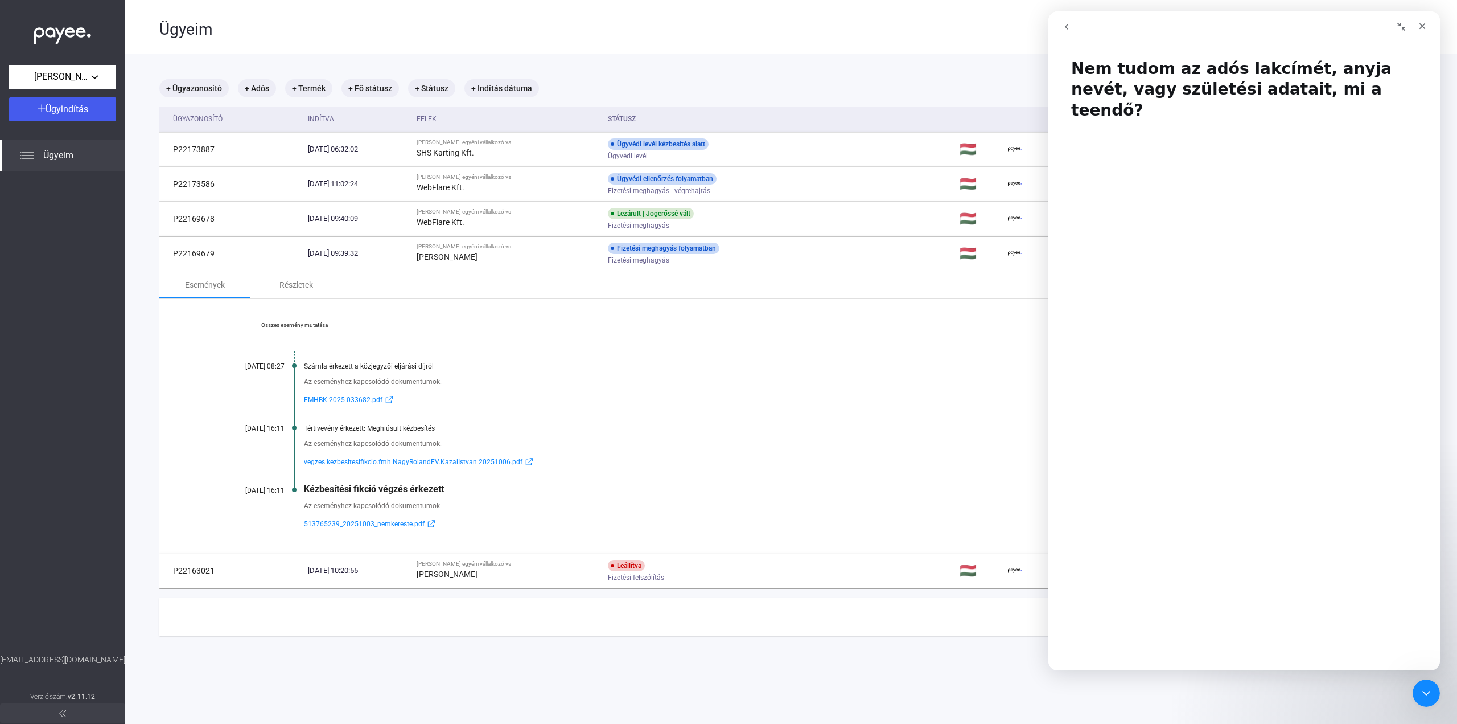
scroll to position [0, 0]
click at [1425, 26] on icon "Bezárás" at bounding box center [1422, 26] width 9 height 9
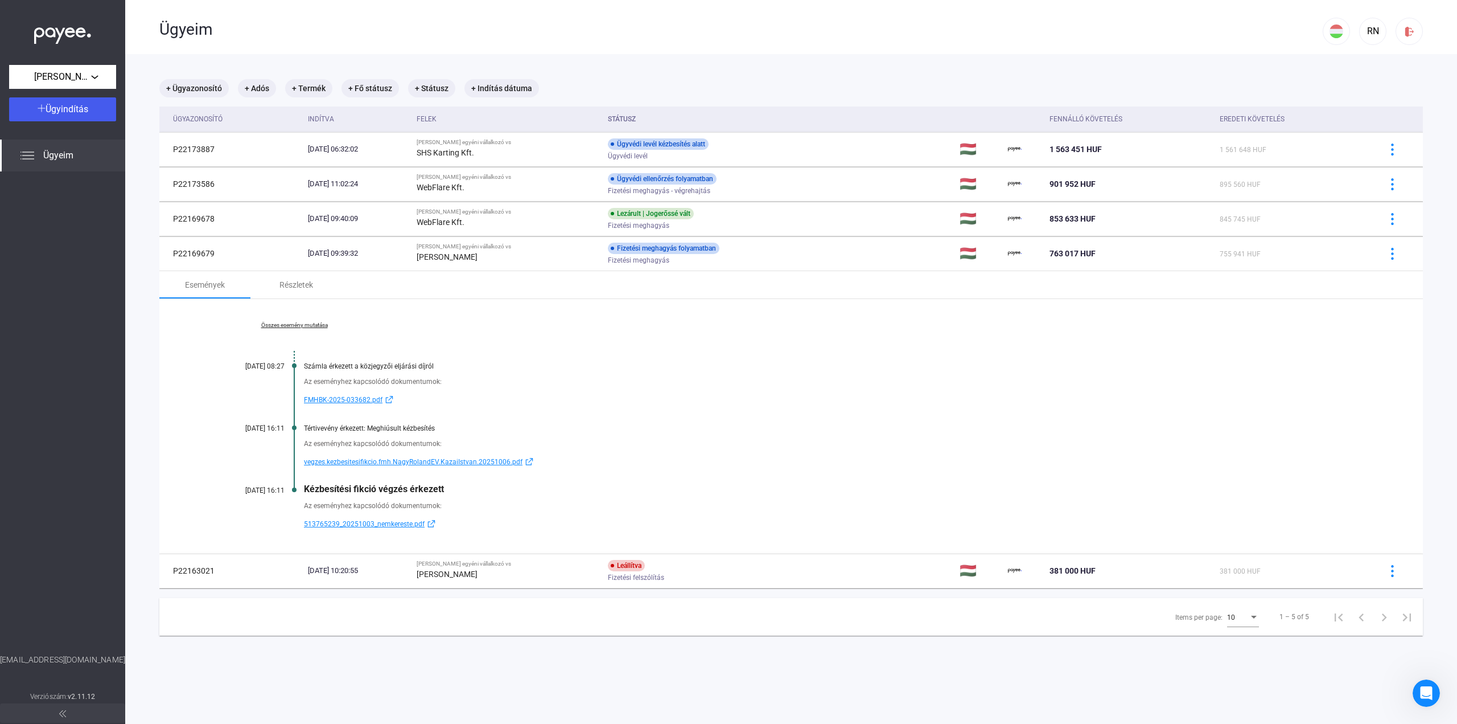
click at [387, 527] on span "513765239_20251003_nemkereste.pdf" at bounding box center [364, 524] width 121 height 14
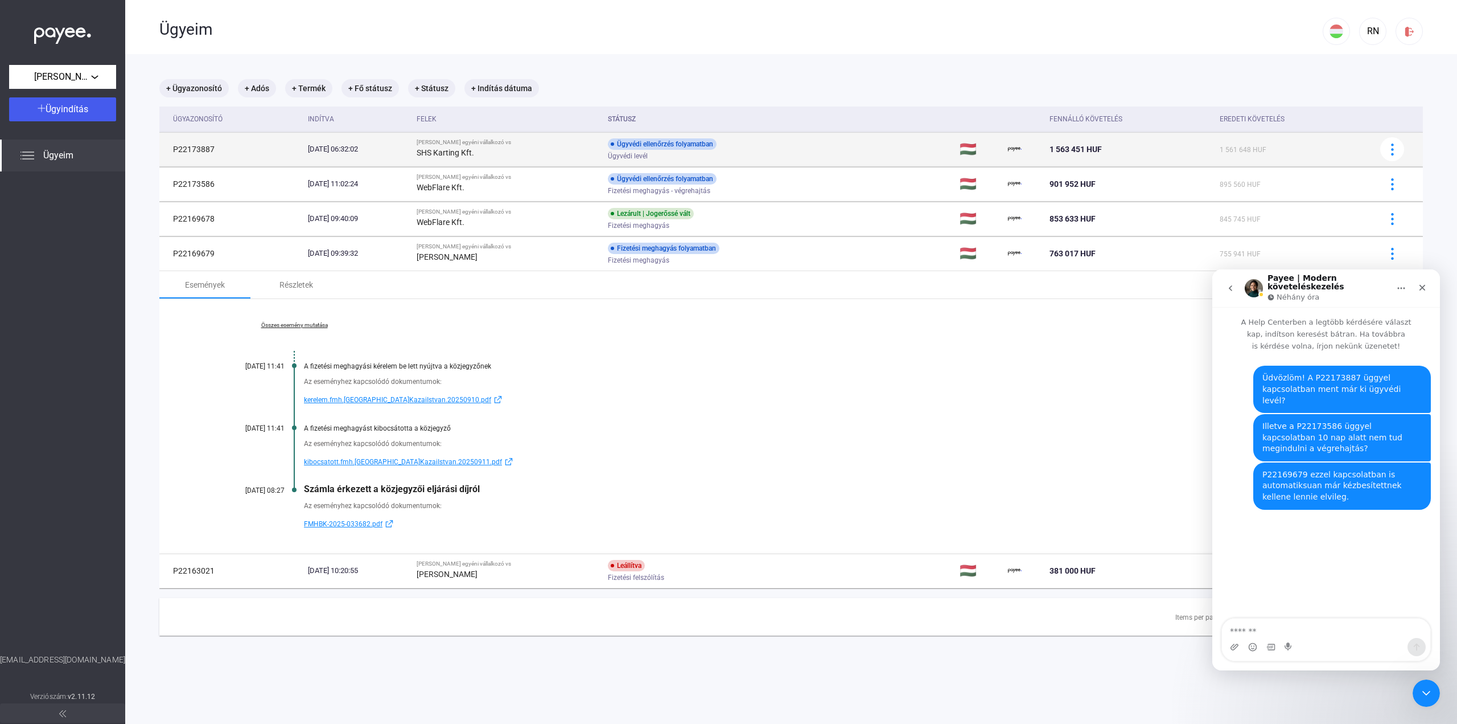
click at [790, 147] on div "Ügyvédi ellenőrzés folyamatban Ügyvédi levél" at bounding box center [699, 149] width 182 height 22
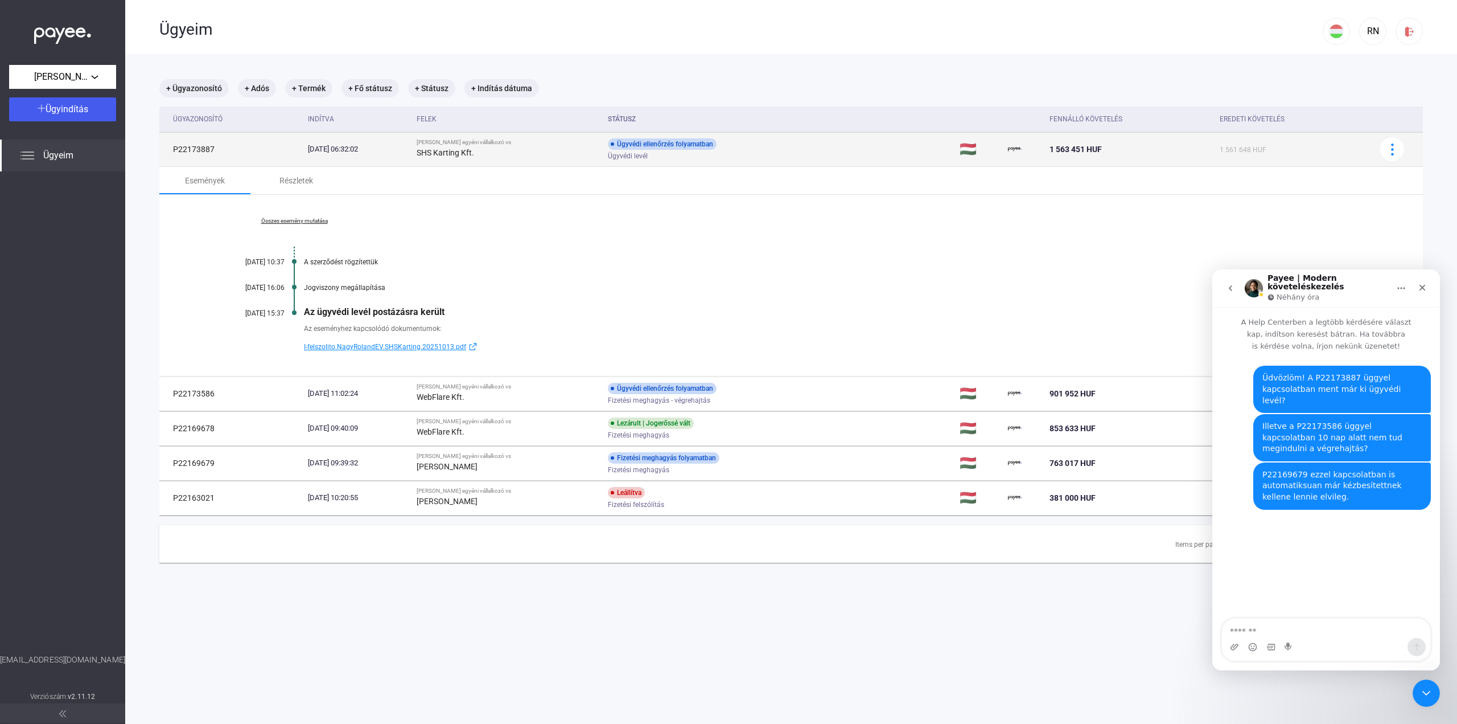
click at [789, 154] on div "Ügyvédi levél" at bounding box center [699, 156] width 182 height 9
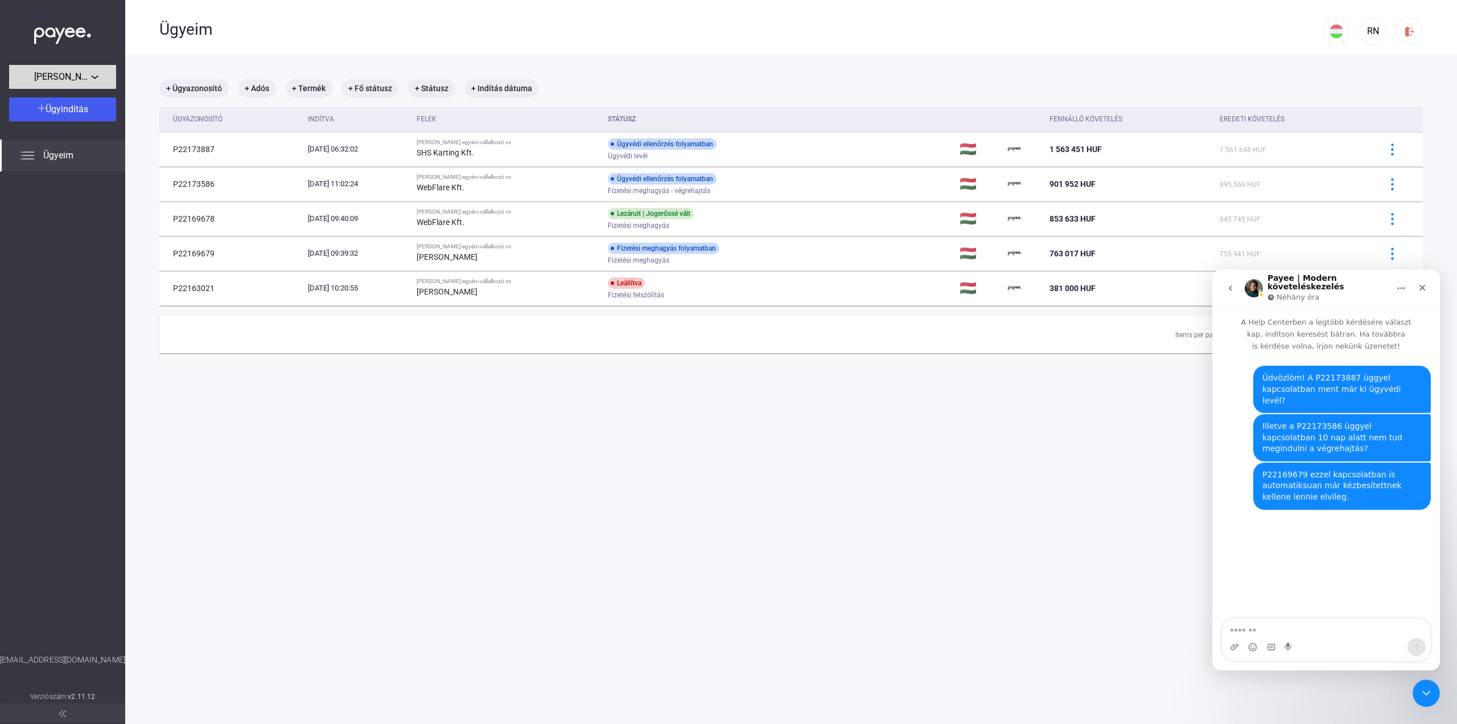
click at [79, 84] on span "[PERSON_NAME] egyéni vállalkozó" at bounding box center [62, 77] width 57 height 14
click at [45, 130] on span "[PERSON_NAME] egyéni vállalkozó" at bounding box center [79, 130] width 122 height 14
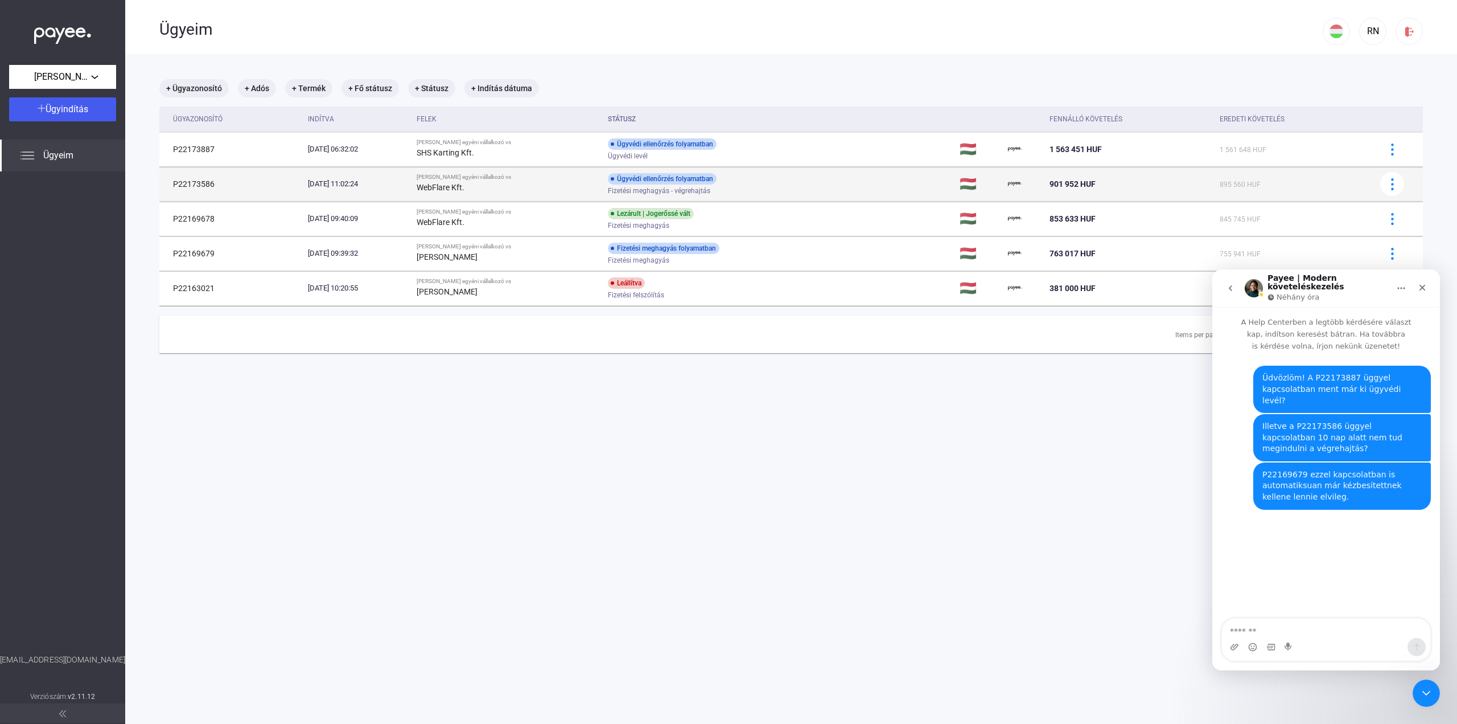
click at [807, 185] on td "Ügyvédi ellenőrzés folyamatban Fizetési meghagyás - végrehajtás" at bounding box center [779, 184] width 352 height 34
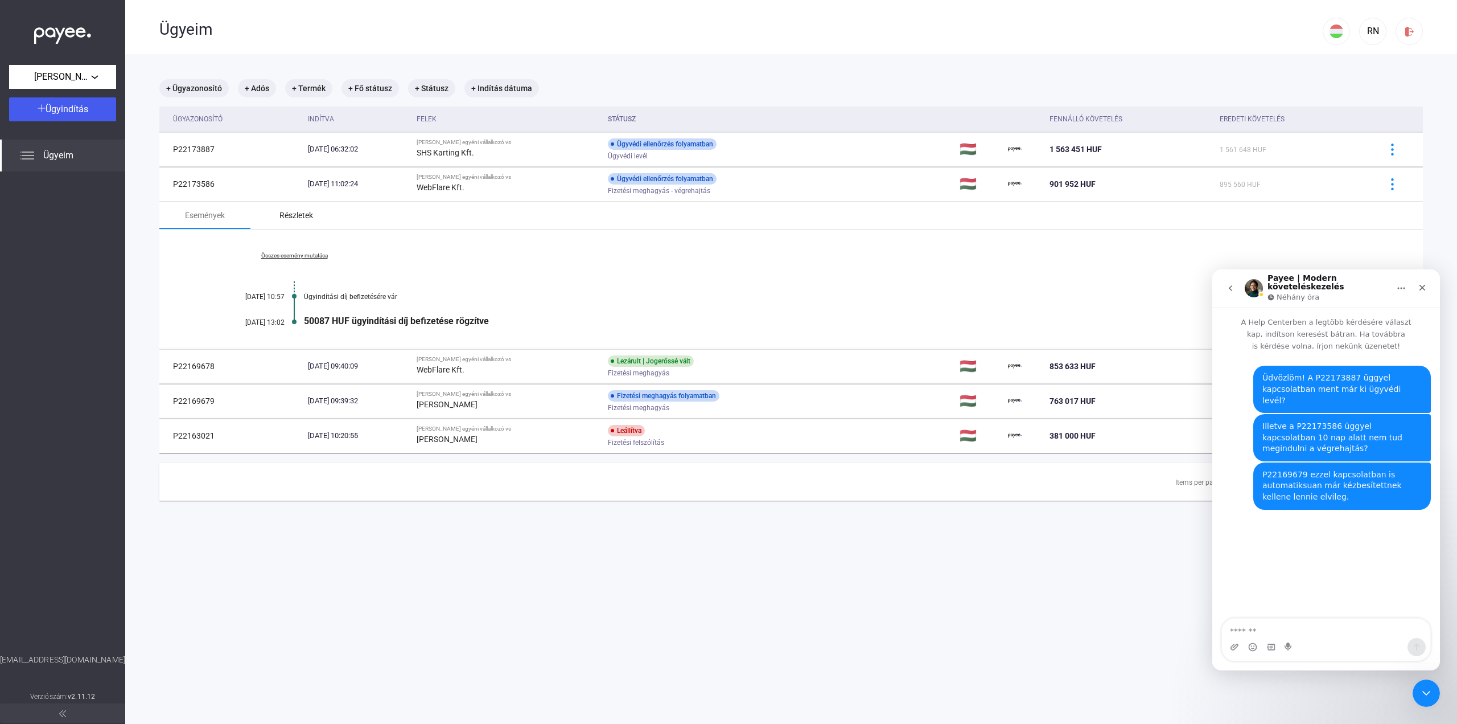
click at [293, 218] on div "Részletek" at bounding box center [297, 215] width 34 height 14
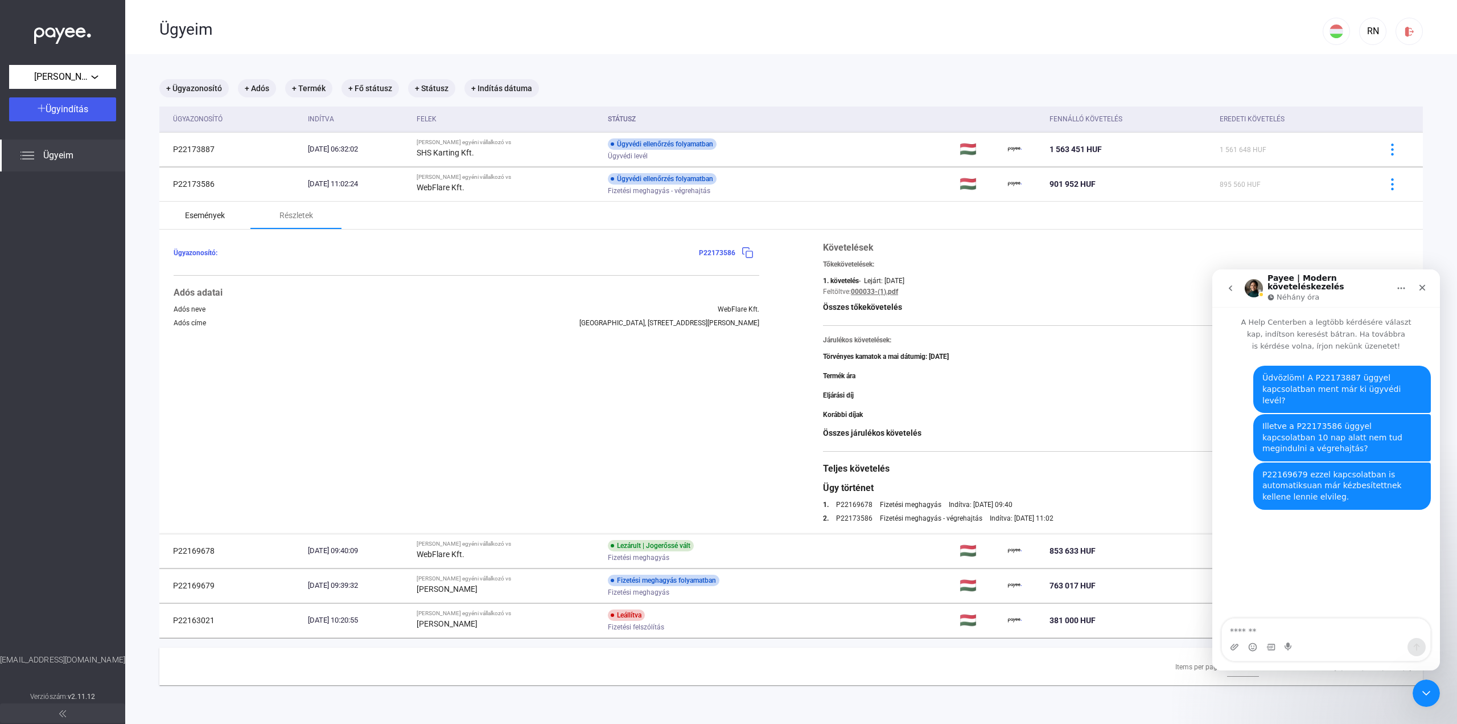
click at [222, 221] on div "Események" at bounding box center [204, 215] width 91 height 27
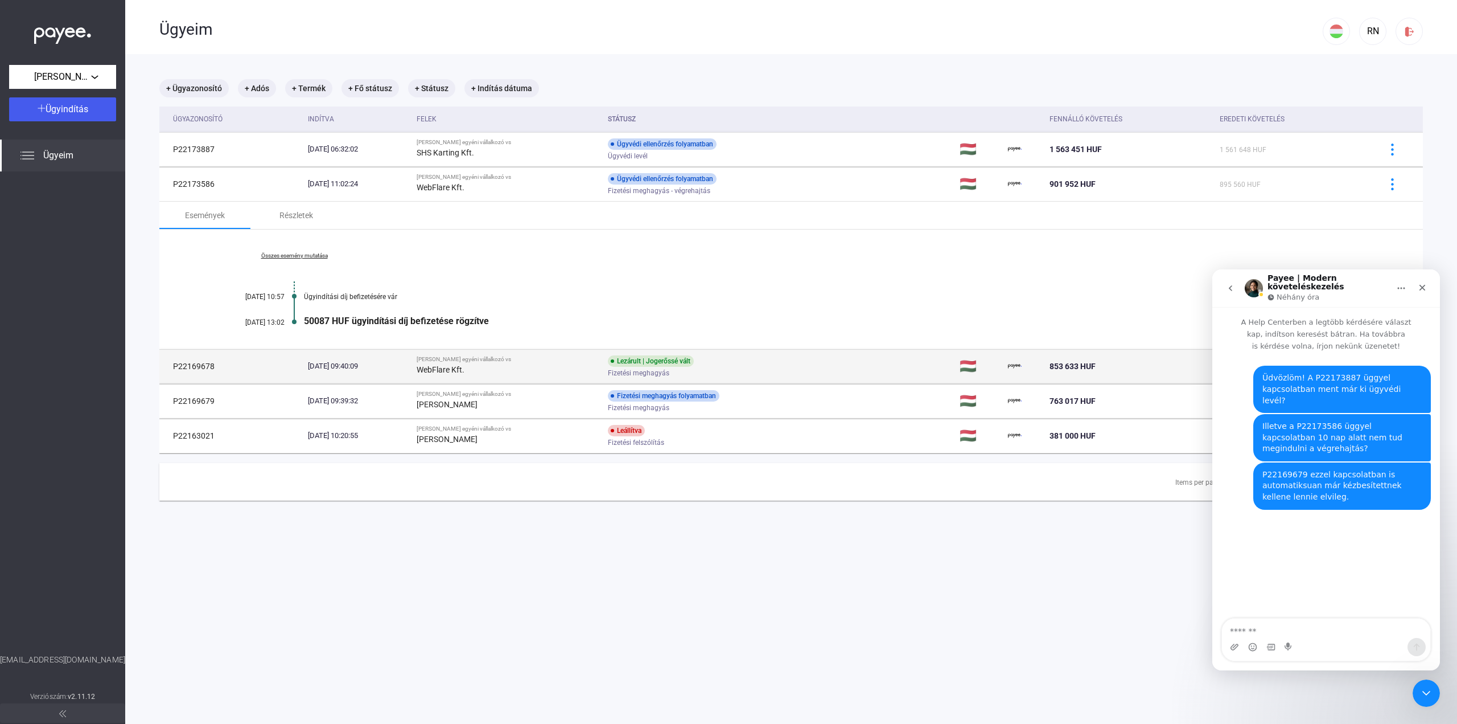
click at [768, 369] on div "Fizetési meghagyás" at bounding box center [699, 373] width 182 height 9
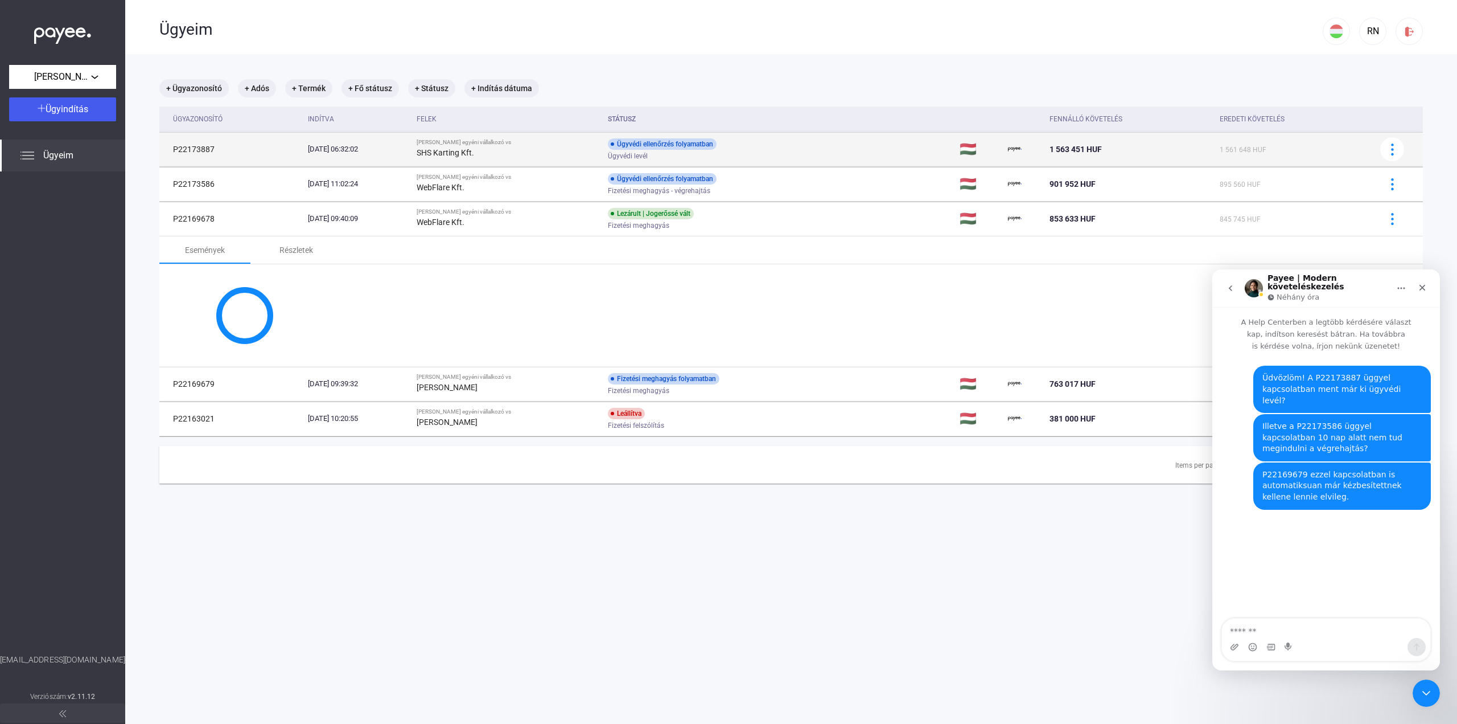
click at [772, 136] on td "Ügyvédi ellenőrzés folyamatban Ügyvédi levél" at bounding box center [779, 149] width 352 height 34
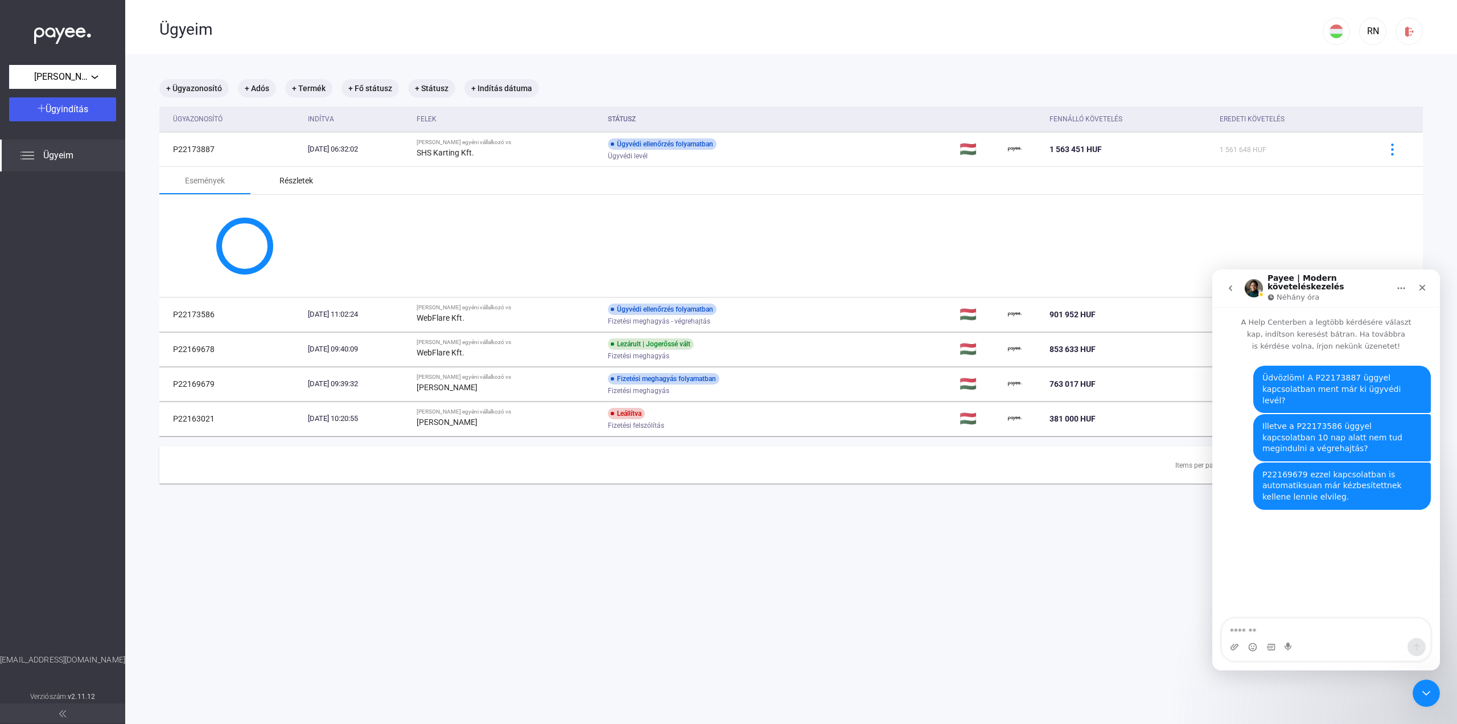
click at [302, 178] on div "Részletek" at bounding box center [297, 181] width 34 height 14
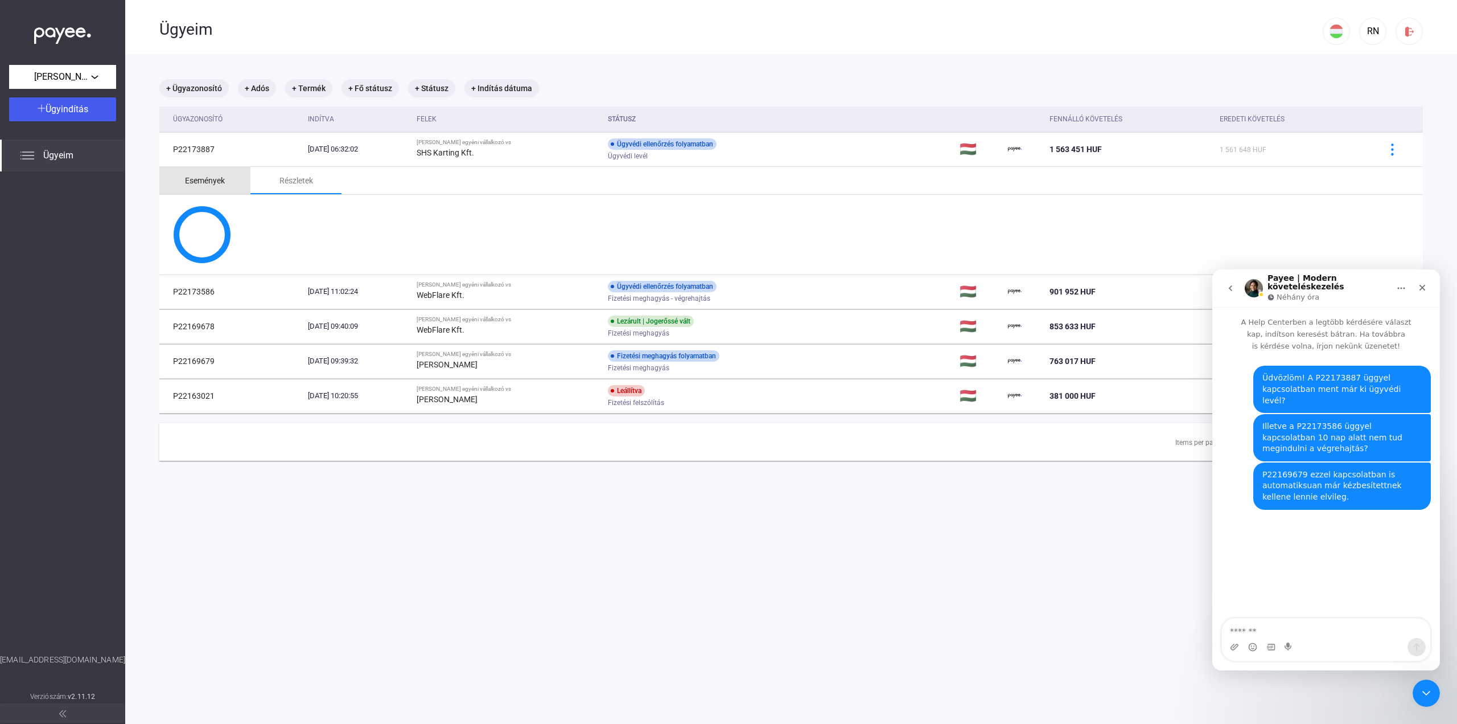
click at [207, 179] on div "Események" at bounding box center [205, 181] width 40 height 14
